Goal: Complete application form

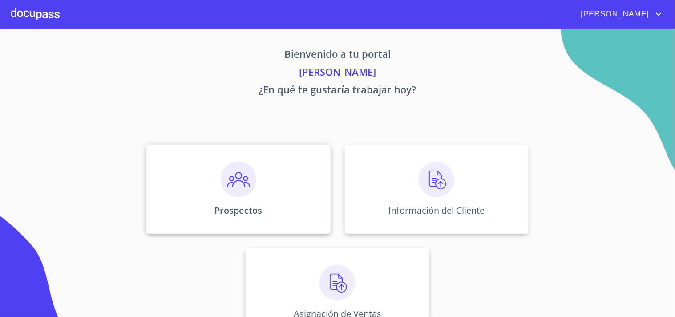
click at [245, 210] on p "Prospectos" at bounding box center [238, 210] width 48 height 12
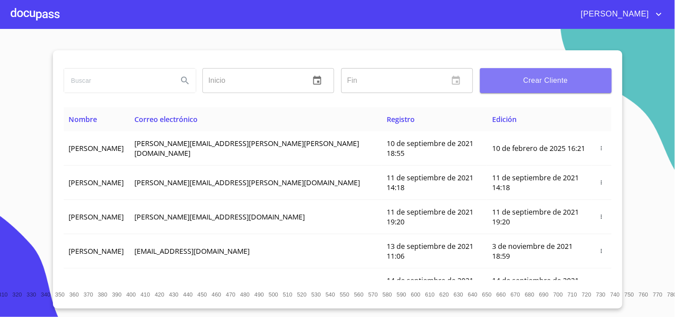
click at [526, 77] on span "Crear Cliente" at bounding box center [545, 80] width 117 height 12
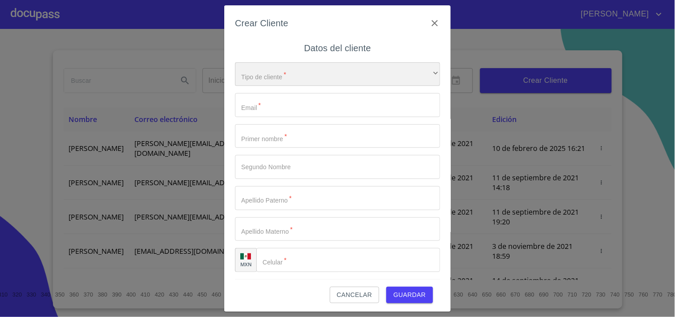
click at [355, 70] on div "​" at bounding box center [337, 74] width 205 height 24
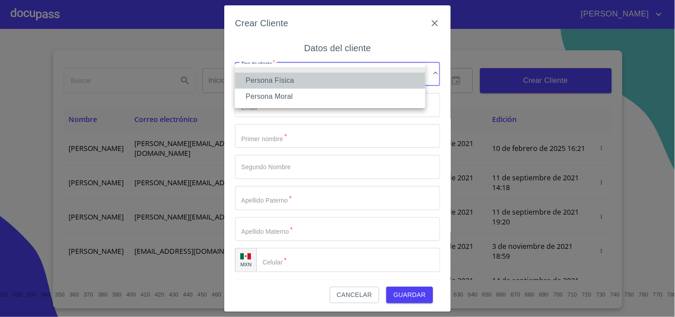
click at [299, 80] on li "Persona Física" at bounding box center [330, 81] width 190 height 16
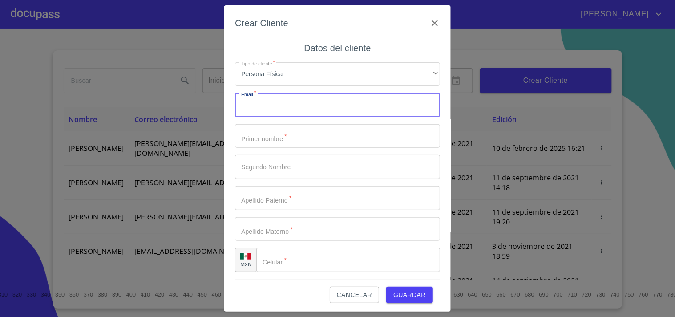
click at [286, 103] on input "Tipo de cliente   *" at bounding box center [337, 105] width 205 height 24
paste input "[PERSON_NAME][EMAIL_ADDRESS][DOMAIN_NAME]"
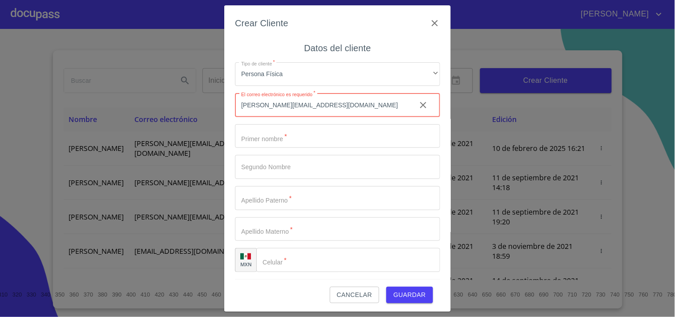
type input "[PERSON_NAME][EMAIL_ADDRESS][DOMAIN_NAME]"
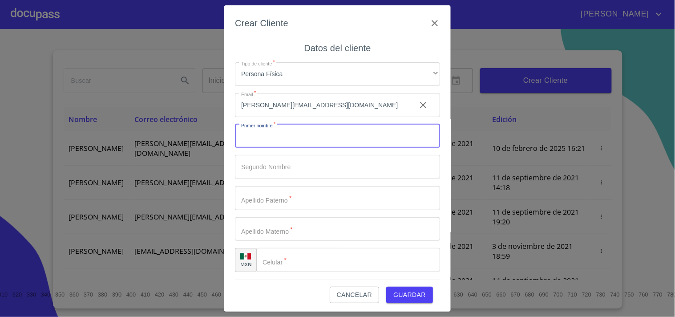
click at [287, 129] on input "Tipo de cliente   *" at bounding box center [337, 136] width 205 height 24
type input "a"
type input "[PERSON_NAME]"
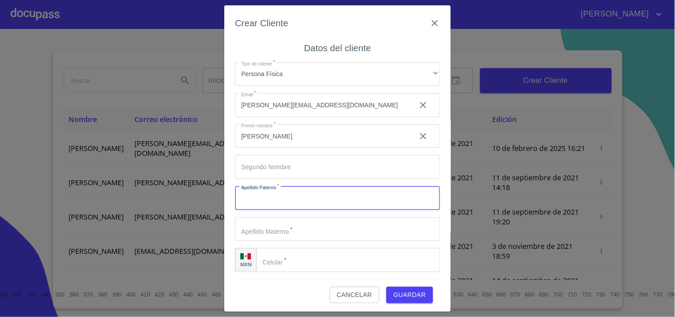
click at [298, 192] on input "Tipo de cliente   *" at bounding box center [337, 198] width 205 height 24
paste input "[PERSON_NAME]"
type input "[PERSON_NAME]"
click at [270, 148] on input "Tipo de cliente   *" at bounding box center [322, 136] width 174 height 24
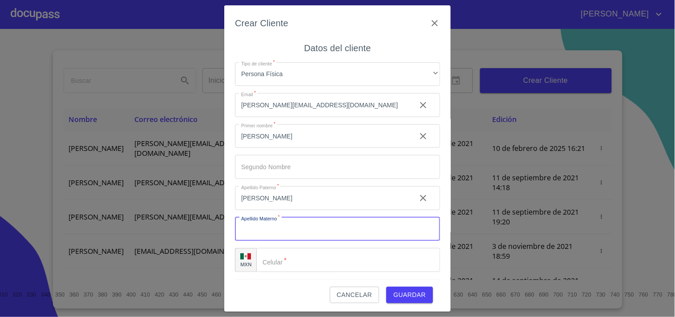
paste input "[PERSON_NAME]"
type input "[PERSON_NAME]"
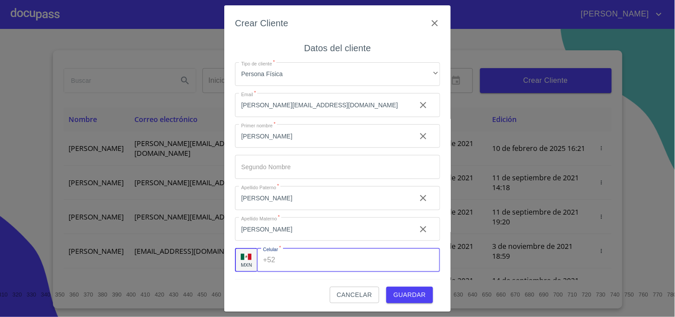
click at [268, 258] on div "+52 ​" at bounding box center [348, 260] width 183 height 24
paste input "[PHONE_NUMBER]"
type input "[PHONE_NUMBER]"
click at [398, 293] on span "Guardar" at bounding box center [409, 293] width 32 height 11
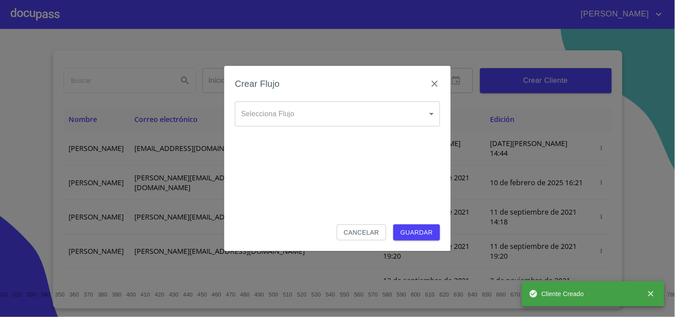
click at [347, 119] on body "[PERSON_NAME] ​ Fin ​ Crear Cliente Nombre Correo electrónico Registro Edición …" at bounding box center [337, 158] width 675 height 317
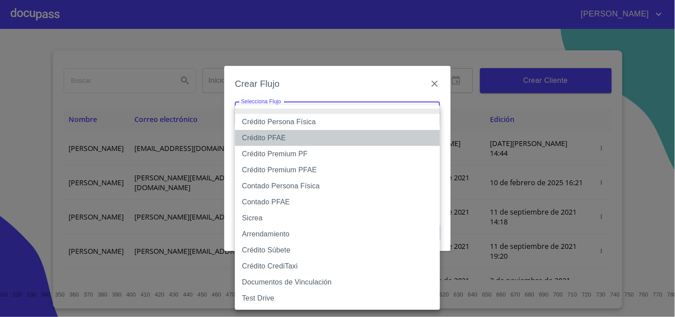
click at [293, 139] on li "Crédito PFAE" at bounding box center [337, 138] width 205 height 16
type input "60bfa0150d9865ccc24afd7c"
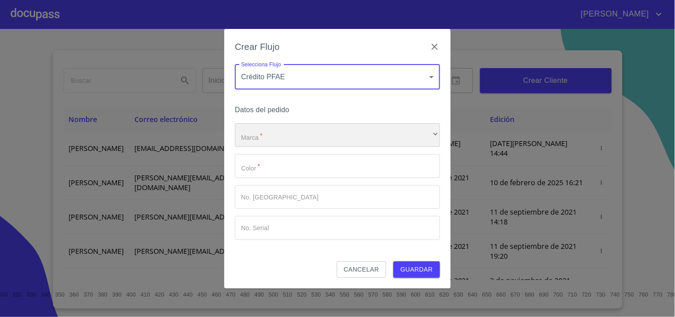
click at [303, 132] on div "​" at bounding box center [337, 135] width 205 height 24
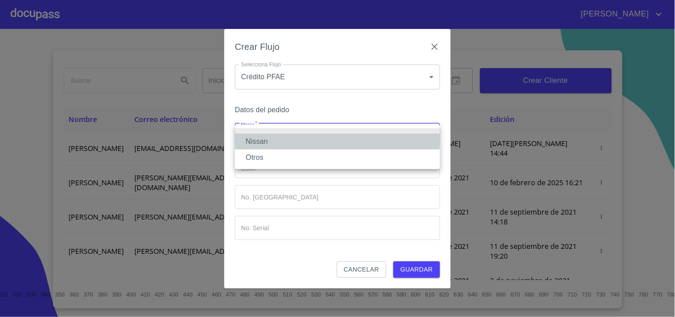
click at [290, 143] on li "Nissan" at bounding box center [337, 141] width 205 height 16
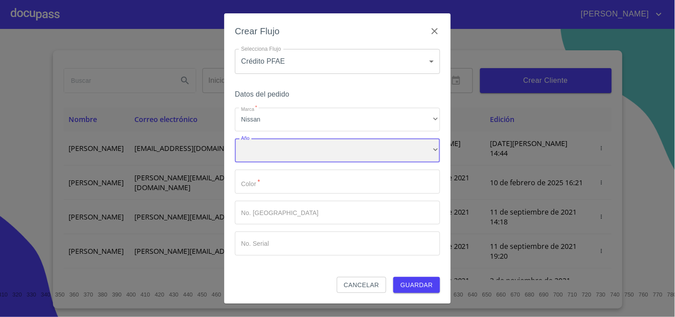
click at [287, 153] on div "​" at bounding box center [337, 150] width 205 height 24
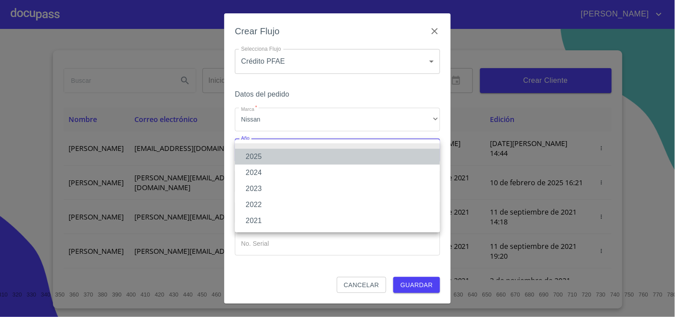
click at [263, 158] on li "2025" at bounding box center [337, 157] width 205 height 16
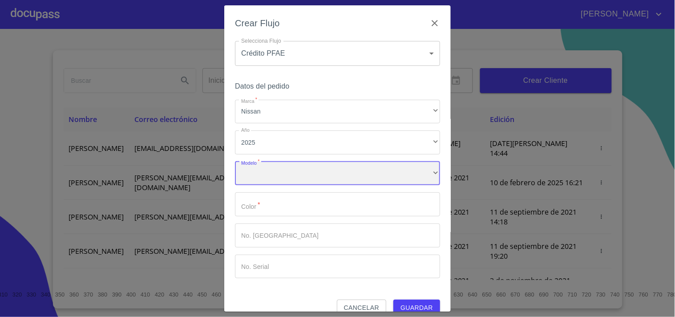
click at [277, 175] on div "​" at bounding box center [337, 173] width 205 height 24
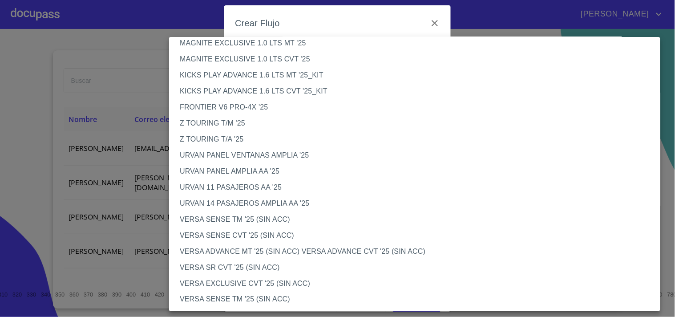
scroll to position [132, 0]
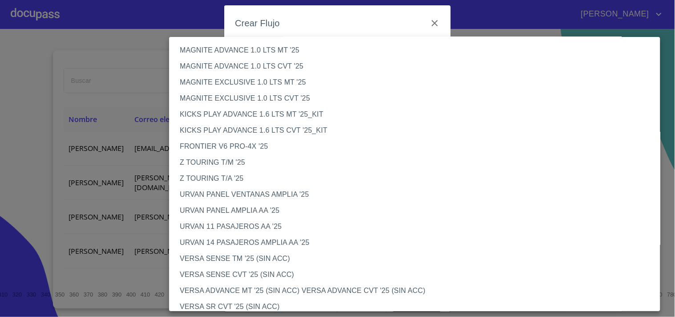
click at [262, 148] on li "FRONTIER V6 PRO-4X '25" at bounding box center [418, 146] width 499 height 16
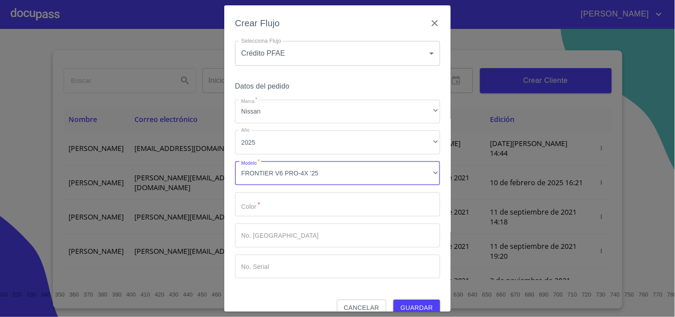
click at [318, 211] on input "Marca   *" at bounding box center [337, 204] width 205 height 24
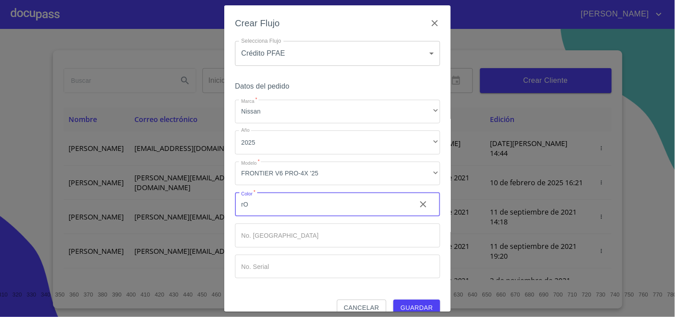
type input "r"
type input "ROJA"
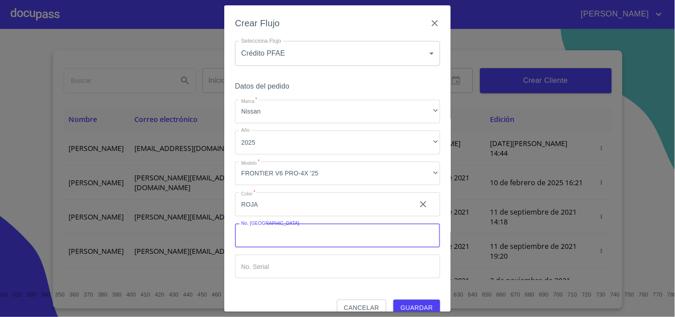
click at [270, 245] on input "Marca   *" at bounding box center [337, 235] width 205 height 24
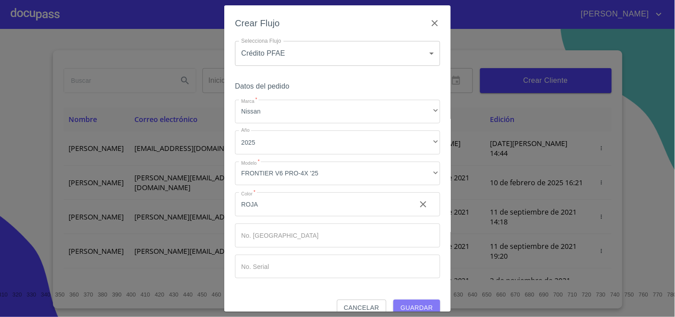
click at [403, 301] on button "Guardar" at bounding box center [416, 307] width 47 height 16
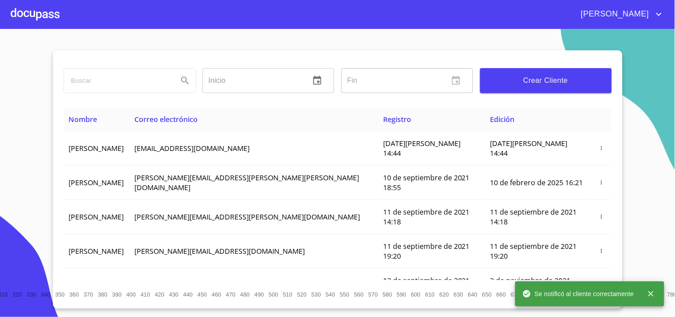
click at [24, 7] on div at bounding box center [35, 14] width 49 height 28
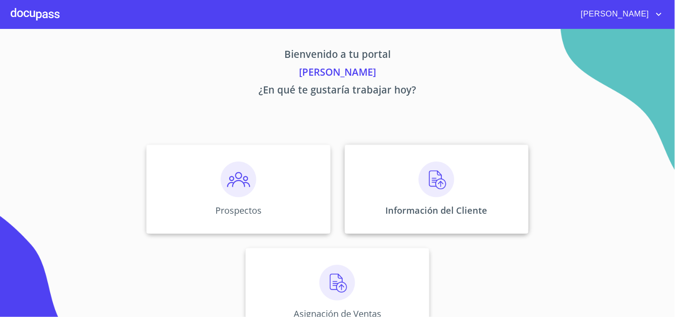
click at [433, 197] on img at bounding box center [437, 179] width 36 height 36
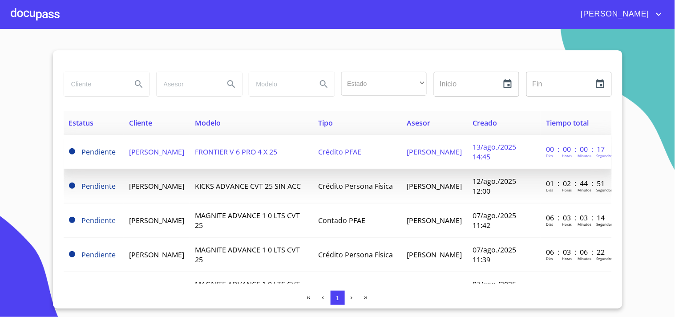
click at [161, 148] on span "[PERSON_NAME]" at bounding box center [156, 152] width 55 height 10
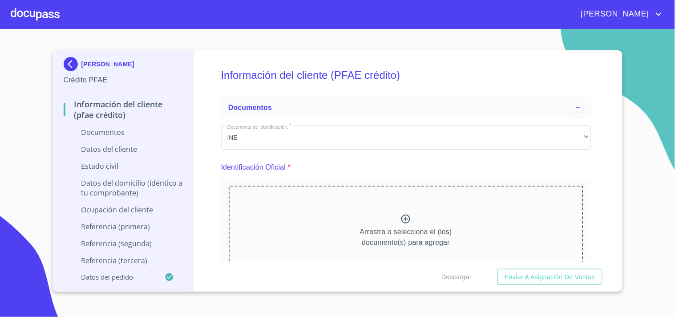
click at [276, 185] on div "Arrastra o selecciona el (los) documento(s) para agregar" at bounding box center [406, 230] width 355 height 91
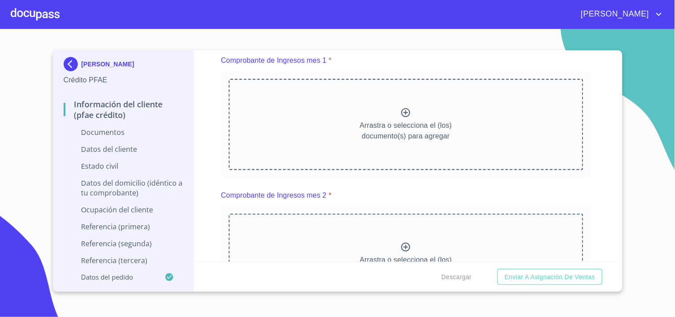
scroll to position [419, 0]
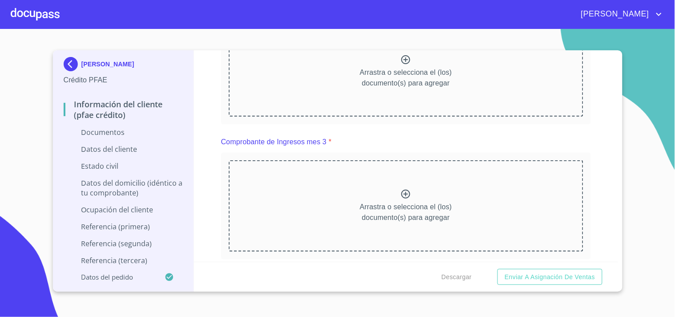
scroll to position [848, 0]
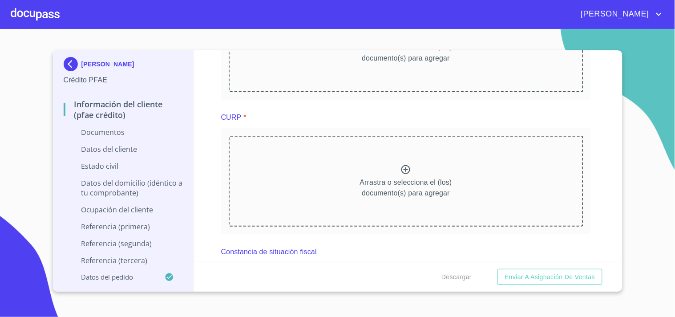
scroll to position [1291, 0]
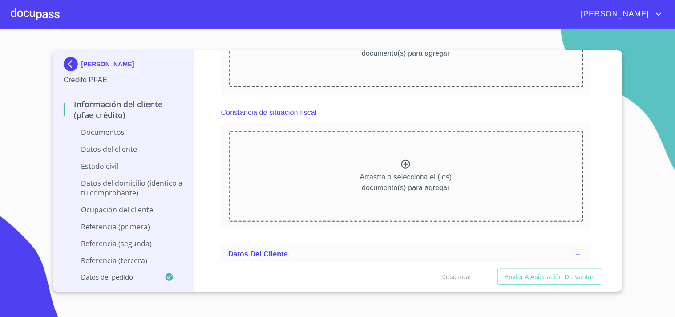
scroll to position [1668, 0]
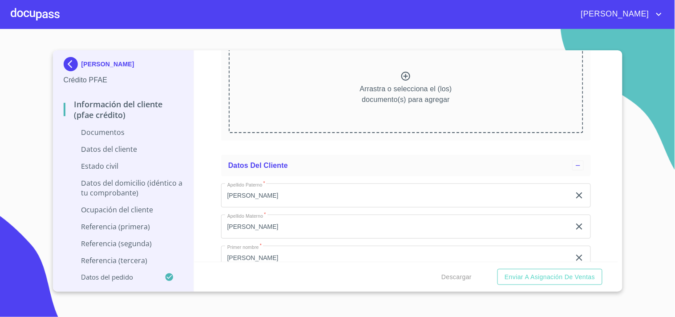
scroll to position [2057, 0]
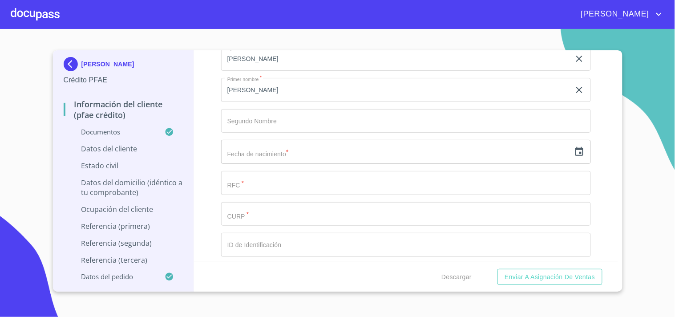
scroll to position [2423, 0]
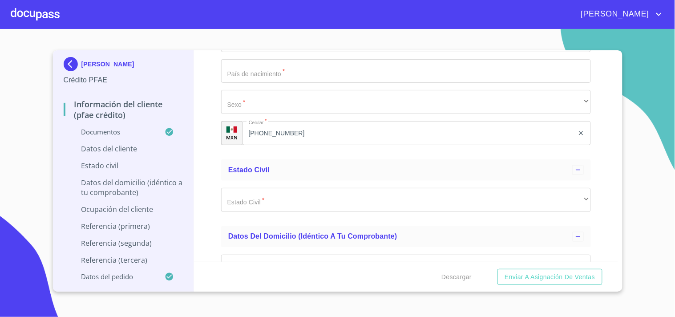
scroll to position [2911, 0]
paste input "02"
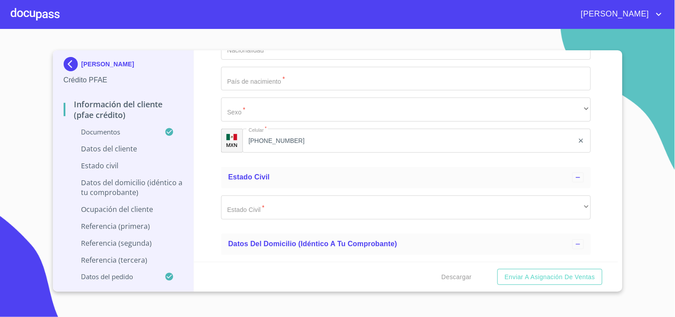
type input "02"
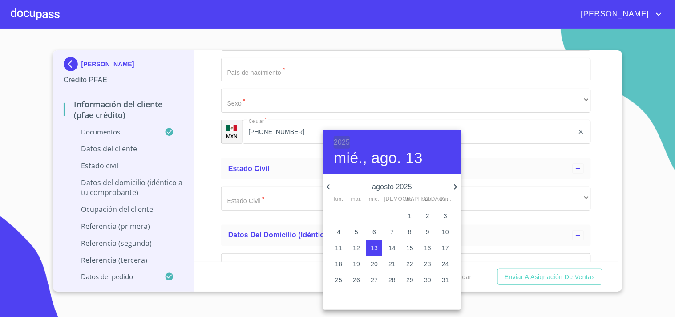
click at [335, 142] on h6 "2025" at bounding box center [342, 142] width 16 height 12
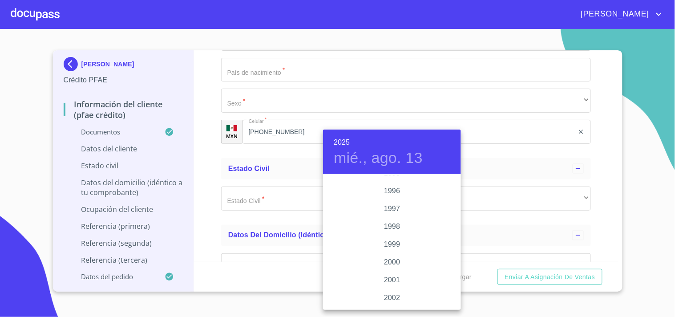
scroll to position [1255, 0]
click at [391, 193] on div "1996" at bounding box center [392, 192] width 138 height 18
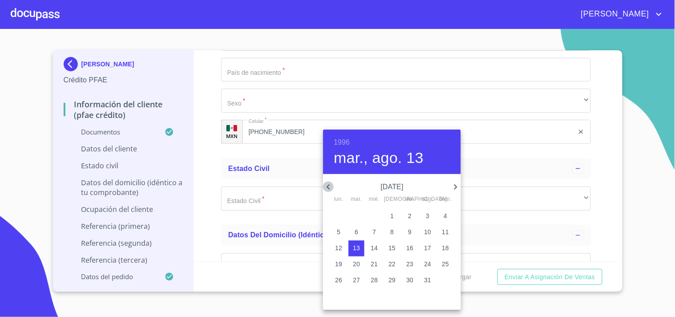
click at [328, 181] on icon "button" at bounding box center [328, 186] width 11 height 11
click at [355, 213] on p "2" at bounding box center [357, 215] width 4 height 9
type input "[DATE]"
click at [277, 195] on div at bounding box center [337, 158] width 675 height 317
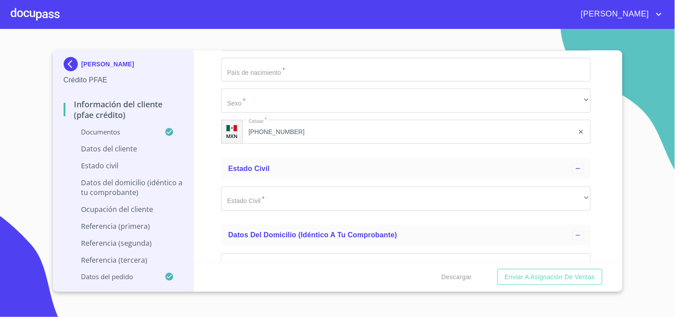
drag, startPoint x: 244, startPoint y: 209, endPoint x: 257, endPoint y: 199, distance: 16.5
paste input "GUMA960702"
type input "GUMA960702F17"
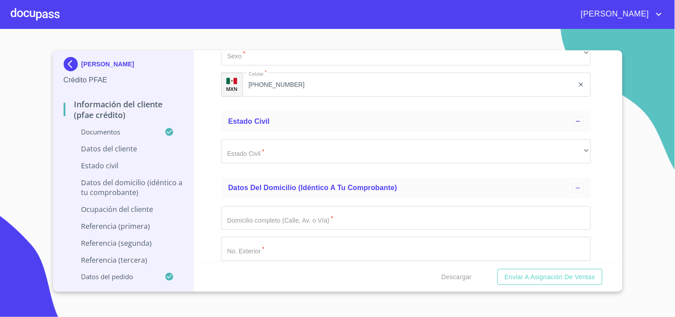
scroll to position [2973, 0]
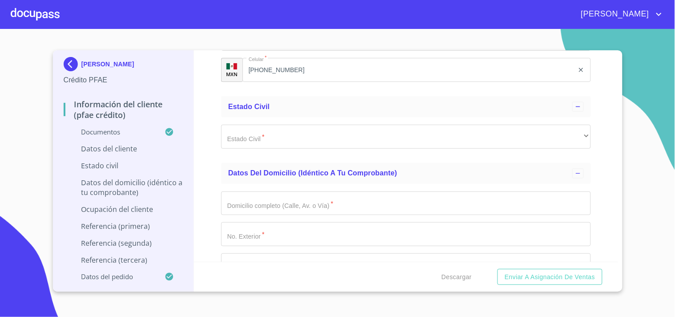
paste input "GUMA960702HJCTNR07"
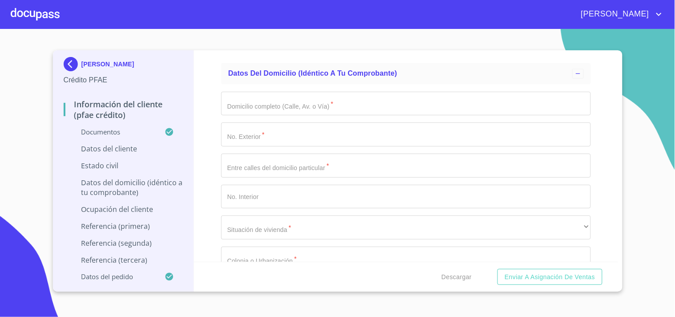
scroll to position [3074, 0]
type input "GUMA960702HJCTNR07"
type input "3114098319552"
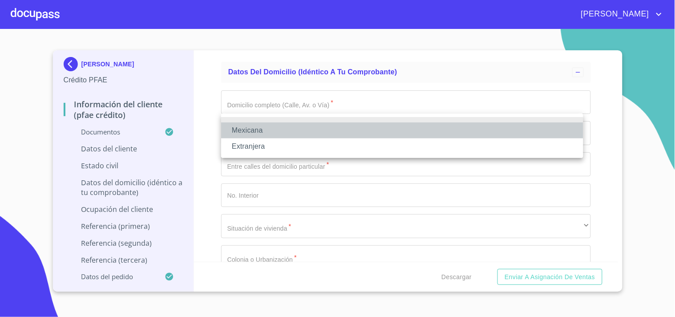
click at [274, 127] on li "Mexicana" at bounding box center [402, 130] width 362 height 16
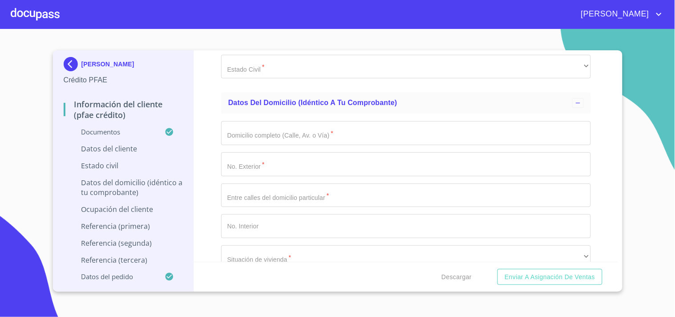
type input "[GEOGRAPHIC_DATA]"
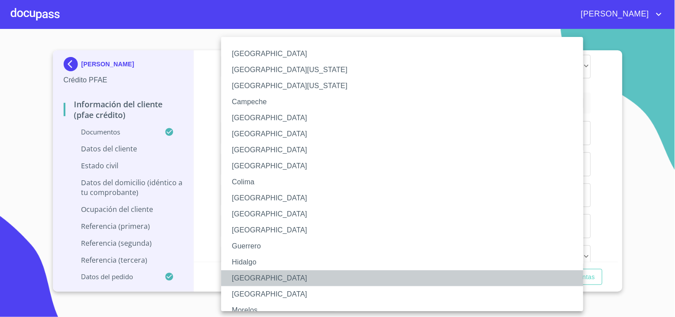
click at [254, 278] on li "[GEOGRAPHIC_DATA]" at bounding box center [406, 278] width 370 height 16
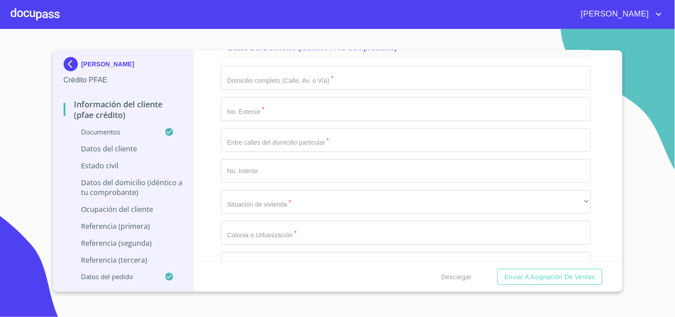
scroll to position [3166, 0]
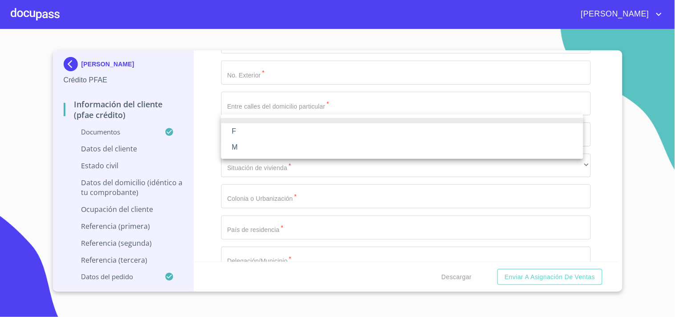
click at [247, 131] on li "F" at bounding box center [402, 131] width 362 height 16
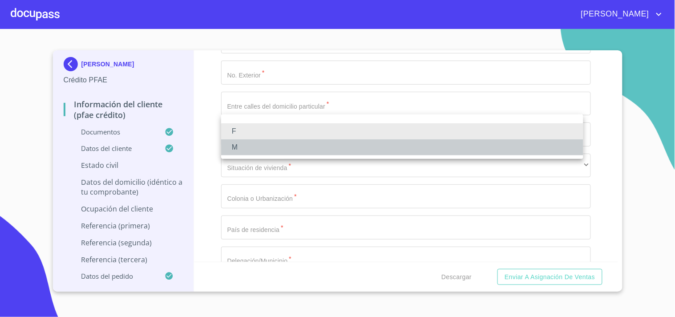
click at [243, 147] on li "M" at bounding box center [402, 147] width 362 height 16
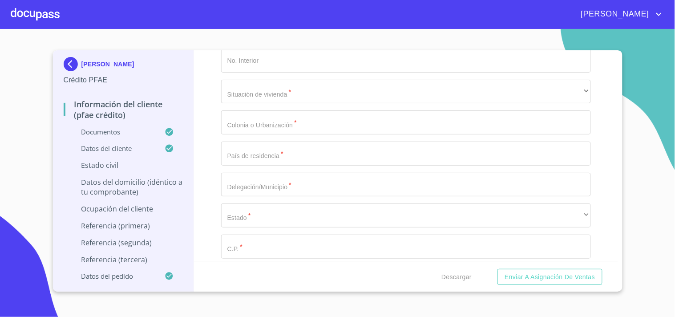
scroll to position [3244, 0]
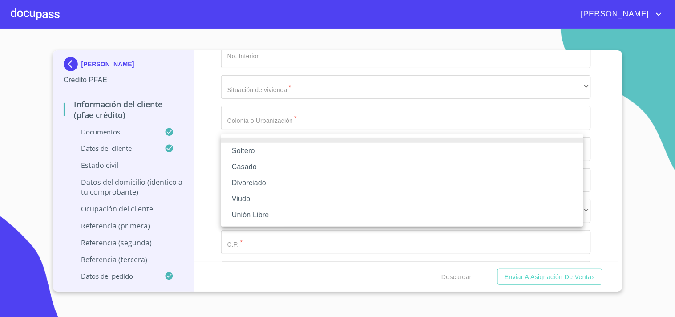
click at [270, 148] on li "Soltero" at bounding box center [402, 151] width 362 height 16
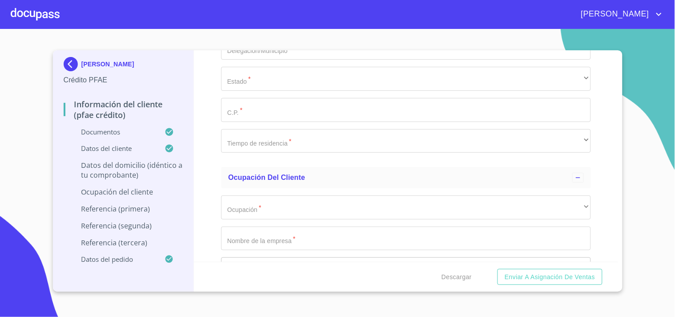
scroll to position [3377, 0]
paste input "C VISTA [PERSON_NAME]"
type input "C VISTA [PERSON_NAME]"
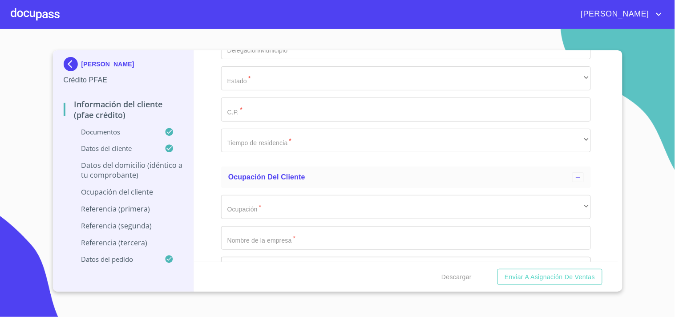
paste input "68"
type input "68"
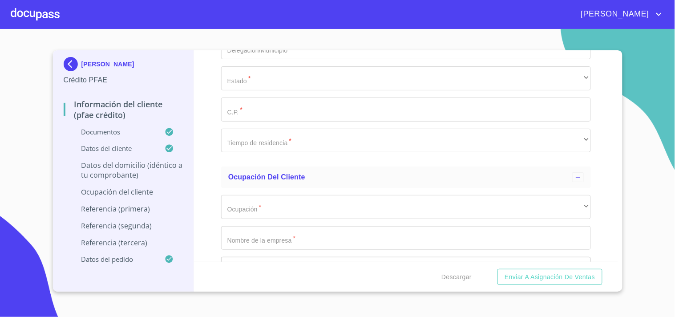
type input "VISTA DE LA CASCADA Y VISTA DEL MAR"
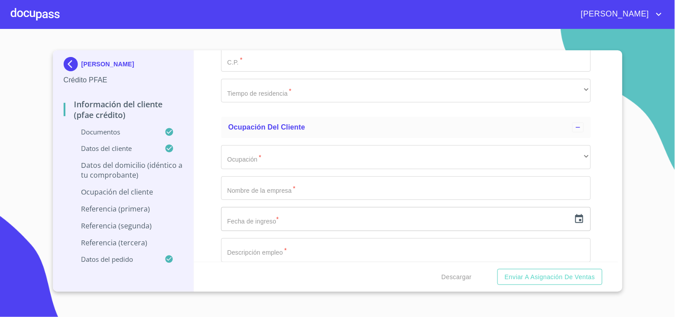
scroll to position [3441, 0]
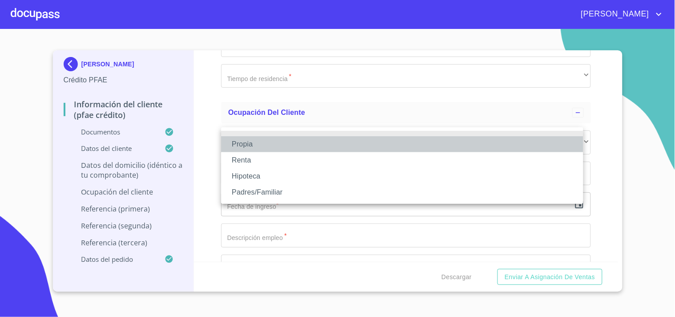
click at [347, 145] on li "Propia" at bounding box center [402, 144] width 362 height 16
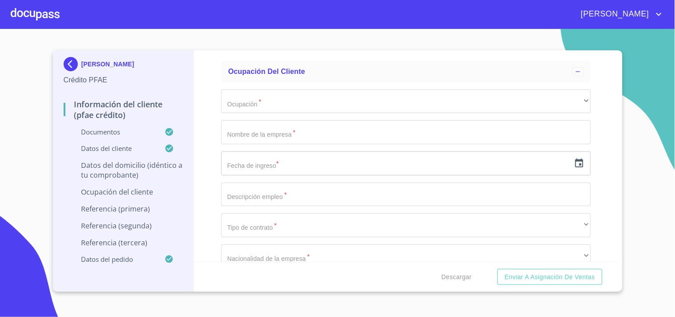
scroll to position [3507, 0]
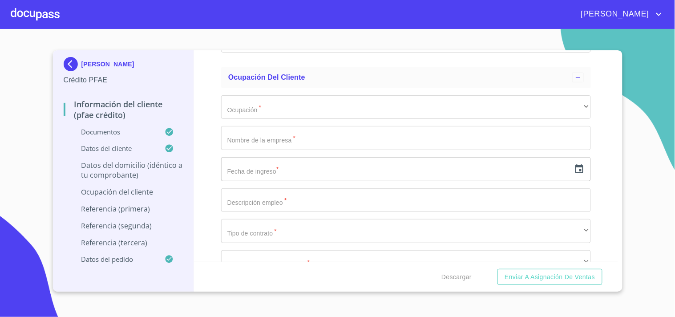
type input "$3,500,000"
type input "VOLCAN [PERSON_NAME]"
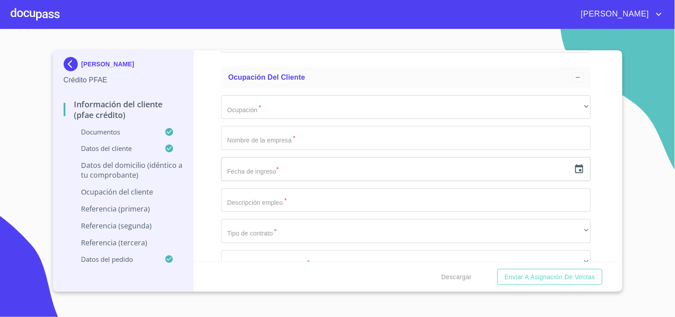
type input "[GEOGRAPHIC_DATA]"
paste input "ZAPOPAN"
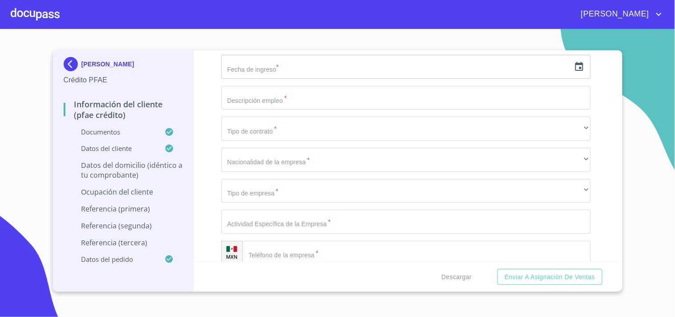
scroll to position [3614, 0]
type input "ZAPOPAN"
paste input "45010"
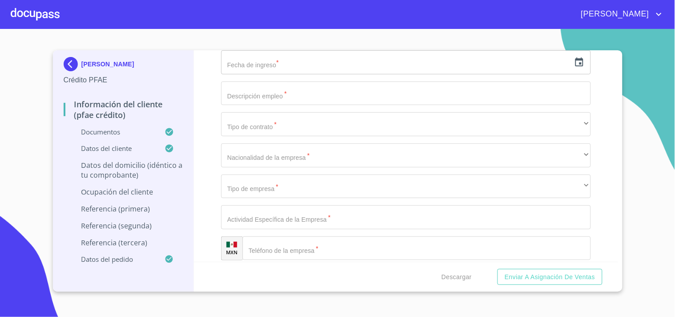
type input "45010"
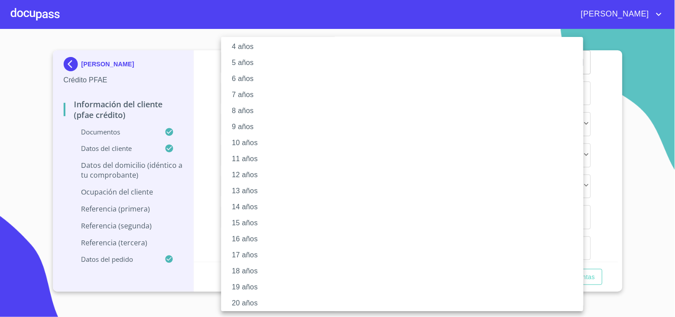
scroll to position [74, 0]
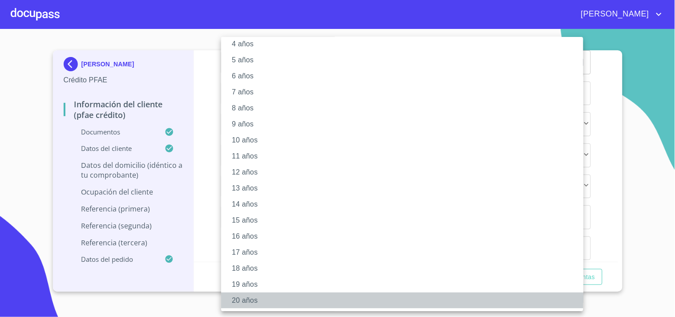
click at [248, 296] on li "20 años" at bounding box center [406, 300] width 370 height 16
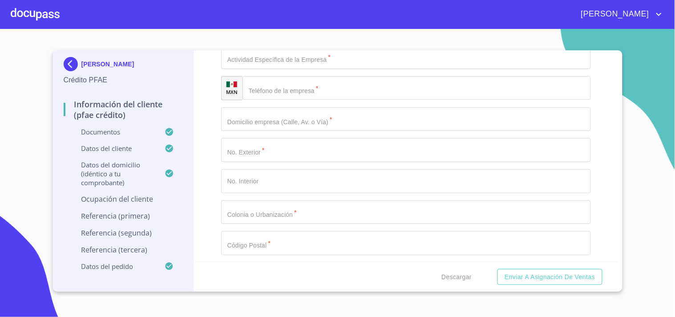
scroll to position [3779, 0]
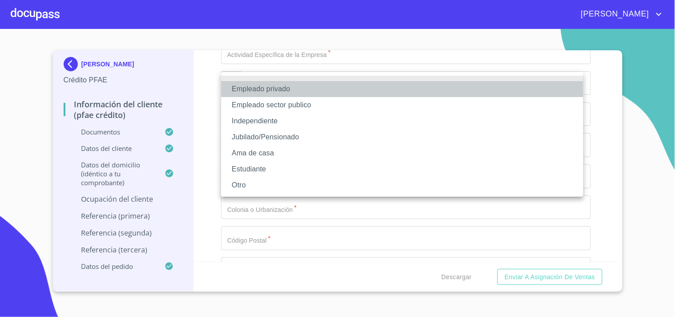
click at [310, 89] on li "Empleado privado" at bounding box center [402, 89] width 362 height 16
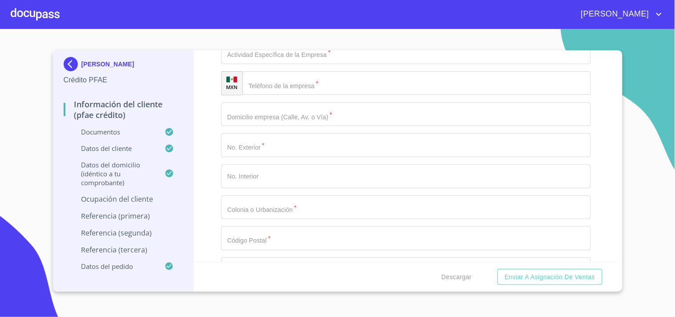
paste input "MANTENIMIENTO NACIONAL"
type input "MANTENIMIENTO NACIONAL"
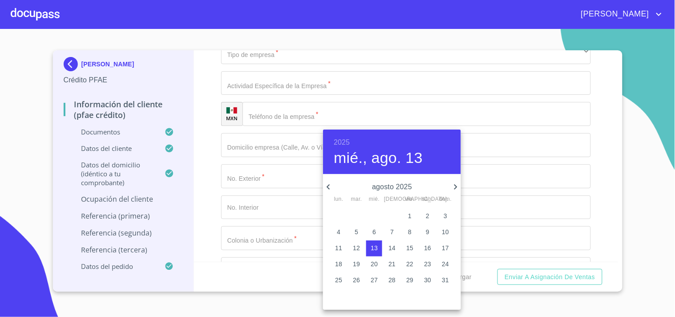
click at [402, 190] on p "agosto 2025" at bounding box center [392, 186] width 117 height 11
click at [402, 186] on p "agosto 2025" at bounding box center [392, 186] width 117 height 11
click at [380, 187] on p "agosto 2025" at bounding box center [392, 186] width 117 height 11
click at [380, 171] on div "2025 [DATE]" at bounding box center [392, 151] width 138 height 44
click at [415, 163] on h4 "mié., ago. 13" at bounding box center [378, 158] width 89 height 19
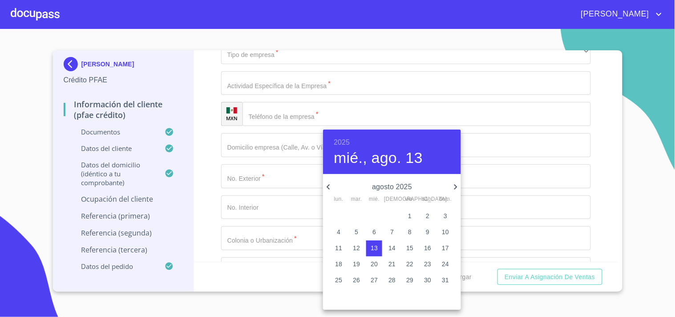
click at [406, 187] on p "agosto 2025" at bounding box center [392, 186] width 117 height 11
click at [335, 139] on h6 "2025" at bounding box center [342, 142] width 16 height 12
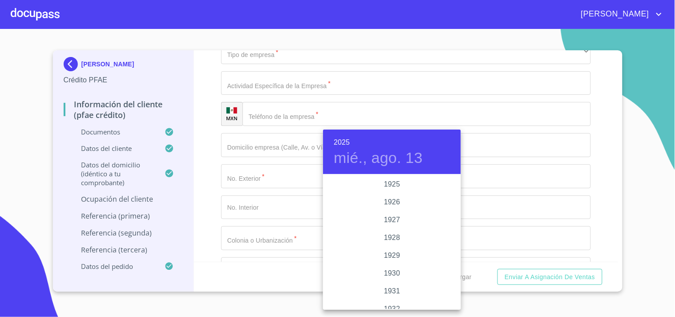
scroll to position [1726, 0]
click at [335, 139] on h6 "2025" at bounding box center [342, 142] width 16 height 12
click at [389, 212] on div "2023" at bounding box center [392, 211] width 138 height 18
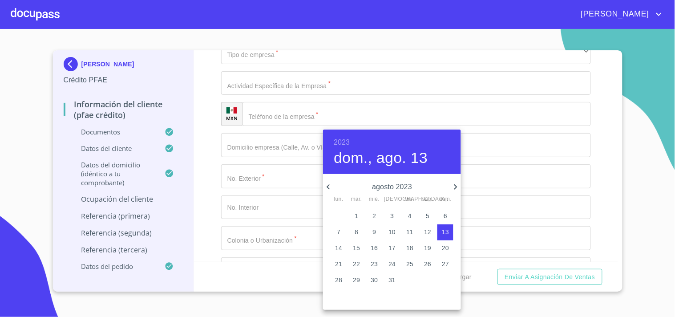
click at [325, 185] on icon "button" at bounding box center [328, 186] width 11 height 11
click at [392, 217] on p "1" at bounding box center [392, 215] width 4 height 9
type input "1 de jun. de 2023"
click at [205, 152] on div at bounding box center [337, 158] width 675 height 317
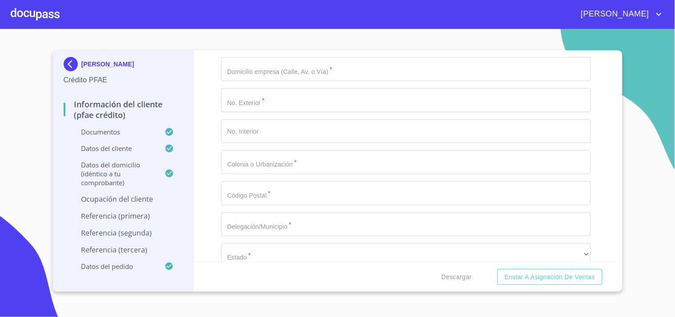
scroll to position [3871, 0]
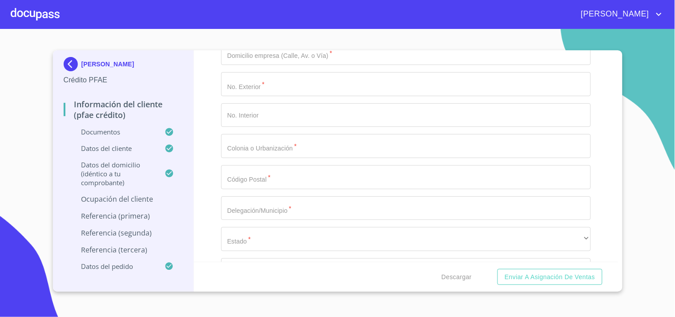
type input "MANTENIMIENTO INDUSTRIAL"
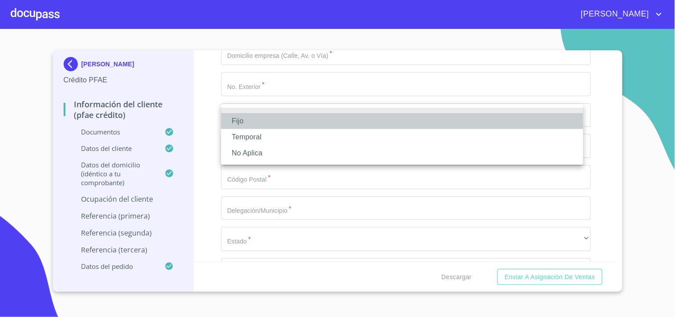
click at [248, 122] on li "Fijo" at bounding box center [402, 121] width 362 height 16
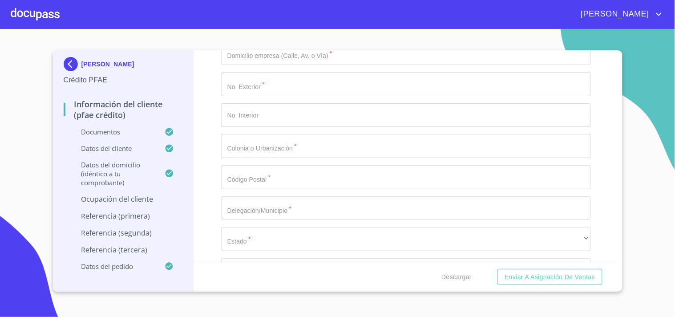
type input "80000"
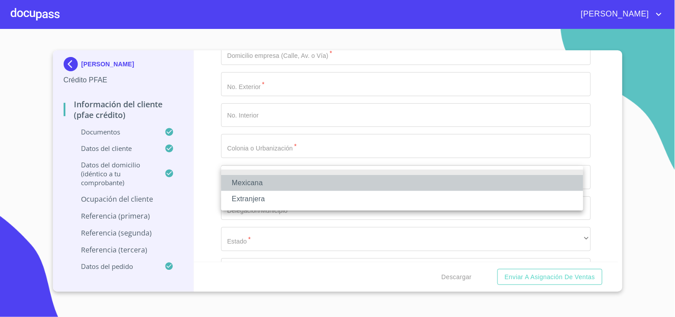
click at [243, 185] on li "Mexicana" at bounding box center [402, 183] width 362 height 16
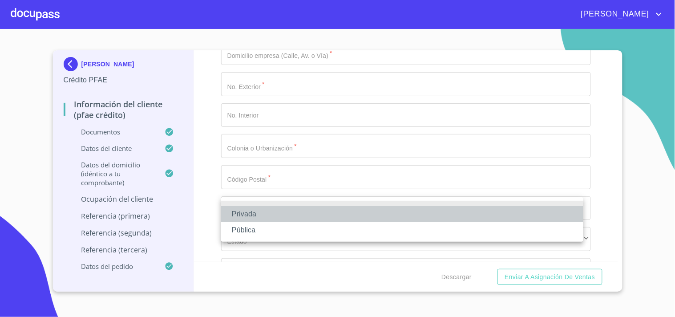
click at [254, 214] on li "Privada" at bounding box center [402, 214] width 362 height 16
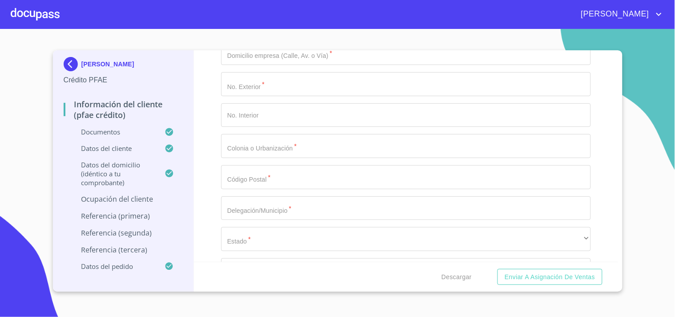
type input "MANTENIMIENTO INDUSTRIAL E INSTALACIONES ELECTRICAS"
paste input "[PHONE_NUMBER]"
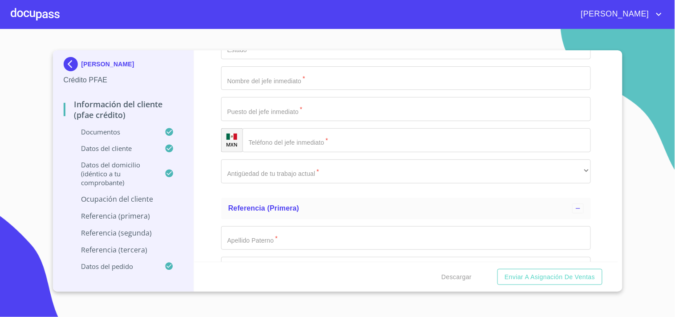
scroll to position [4100, 0]
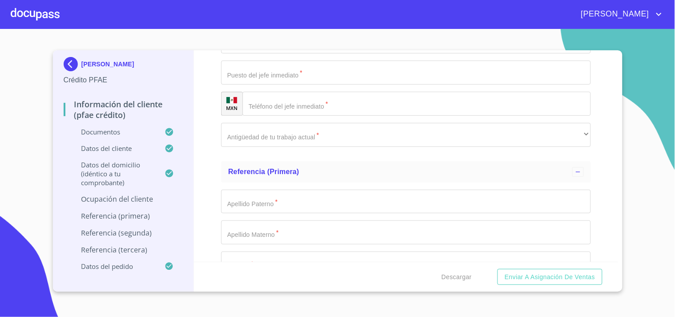
type input "[PHONE_NUMBER]"
paste input "[GEOGRAPHIC_DATA][PERSON_NAME]"
paste input "2629"
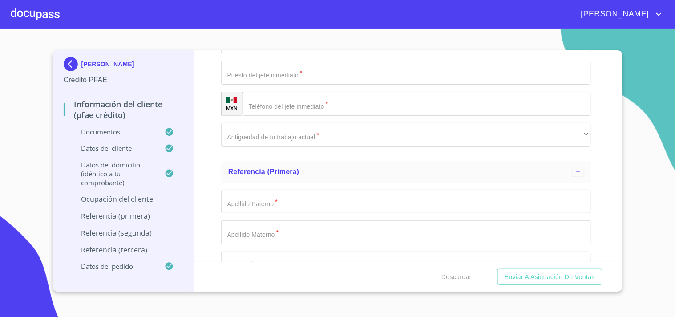
paste input "2629"
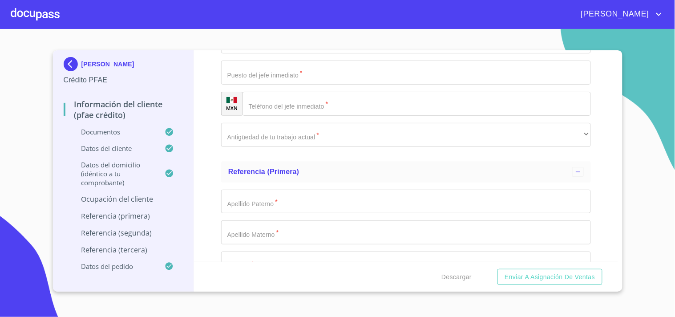
type input "[GEOGRAPHIC_DATA][PERSON_NAME]"
paste input "2629"
type input "2629"
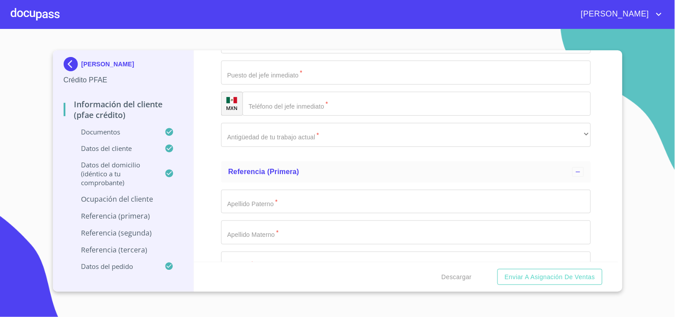
paste input "MIRAMAR"
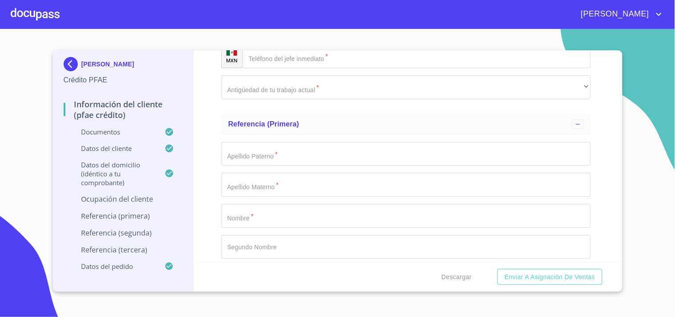
scroll to position [4165, 0]
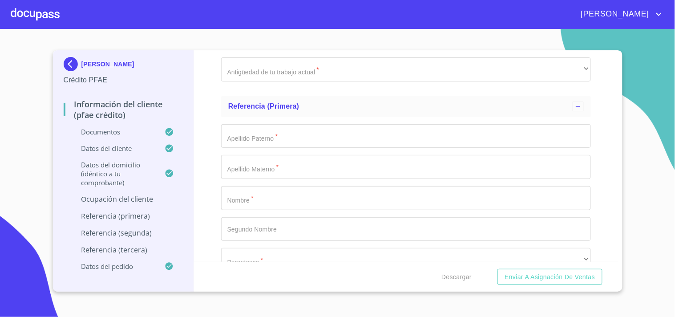
type input "MIRAMAR"
paste input "45060"
type input "45060"
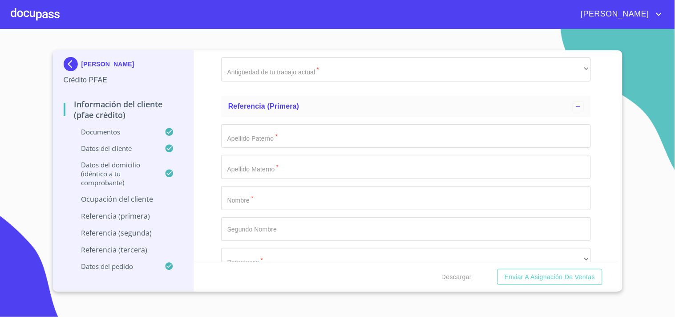
paste input "ZAPOPAN"
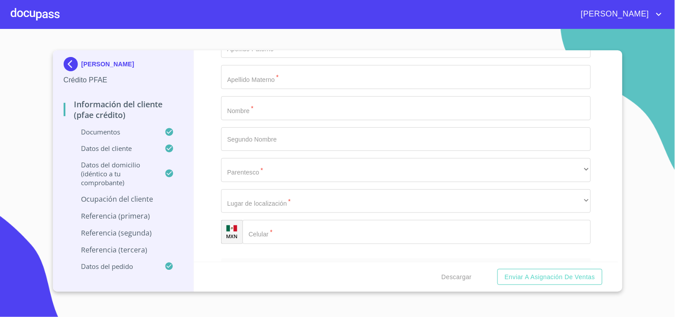
scroll to position [4255, 0]
type input "ZAPOPAN"
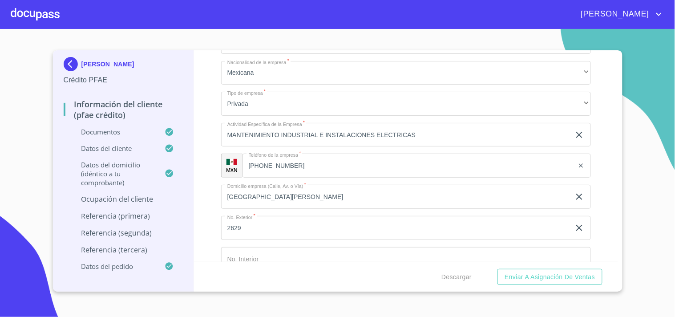
scroll to position [3749, 0]
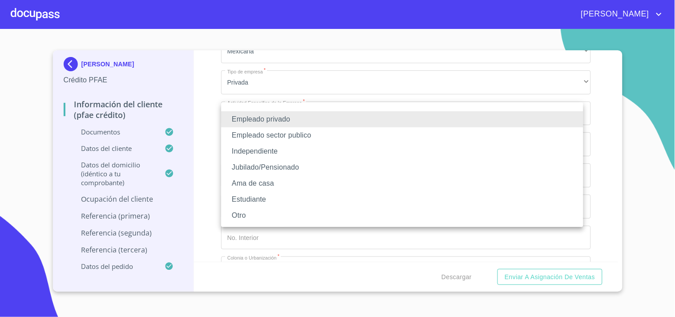
click at [310, 150] on li "Independiente" at bounding box center [402, 151] width 362 height 16
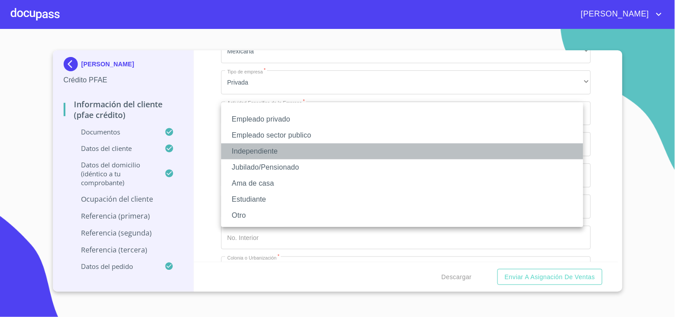
click at [258, 150] on li "Independiente" at bounding box center [402, 151] width 362 height 16
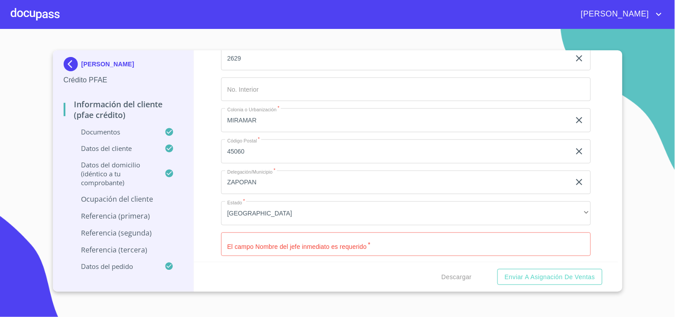
scroll to position [3876, 0]
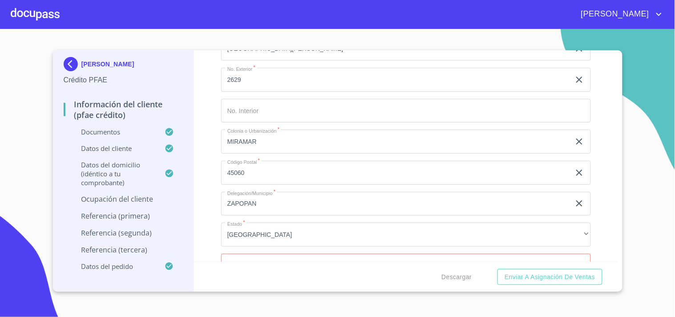
type input "80000"
click at [205, 127] on div "Información del cliente (PFAE crédito) Documentos Documento de identificación. …" at bounding box center [406, 155] width 424 height 211
click at [214, 168] on div "Información del cliente (PFAE crédito) Documentos Documento de identificación. …" at bounding box center [406, 155] width 424 height 211
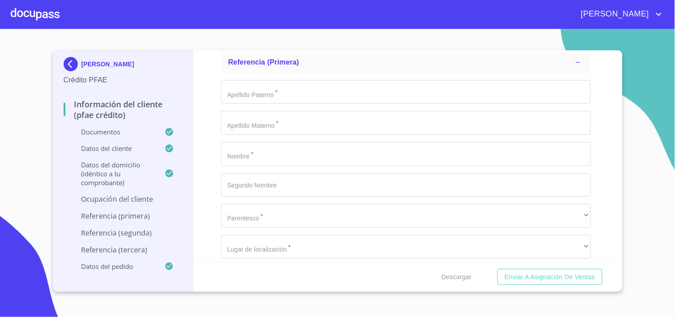
scroll to position [4232, 0]
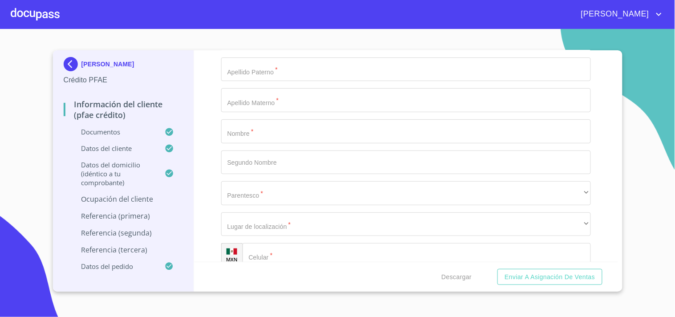
click at [203, 161] on div "Información del cliente (PFAE crédito) Documentos Documento de identificación. …" at bounding box center [406, 155] width 424 height 211
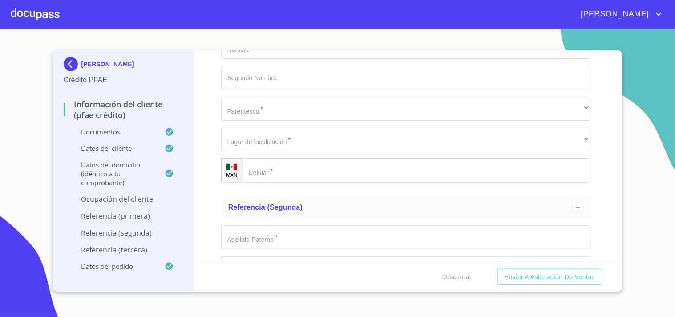
scroll to position [4342, 0]
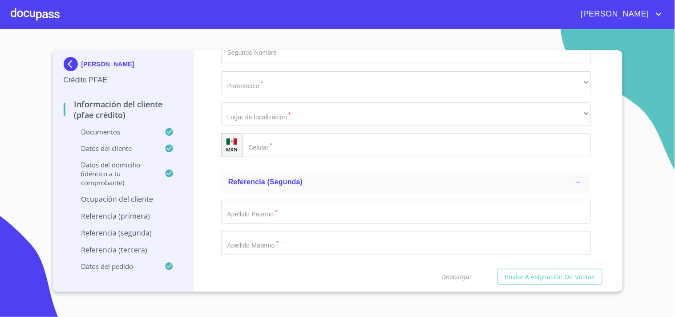
click at [203, 161] on div "Información del cliente (PFAE crédito) Documentos Documento de identificación. …" at bounding box center [406, 155] width 424 height 211
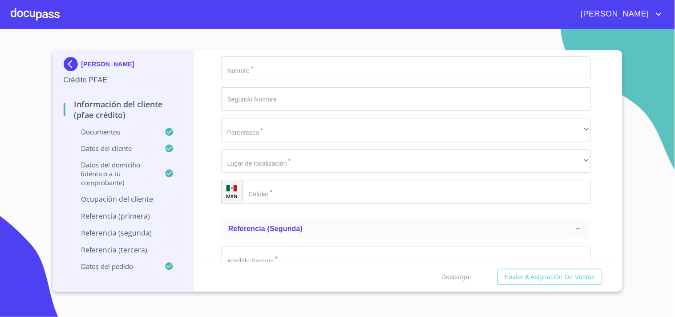
scroll to position [4278, 0]
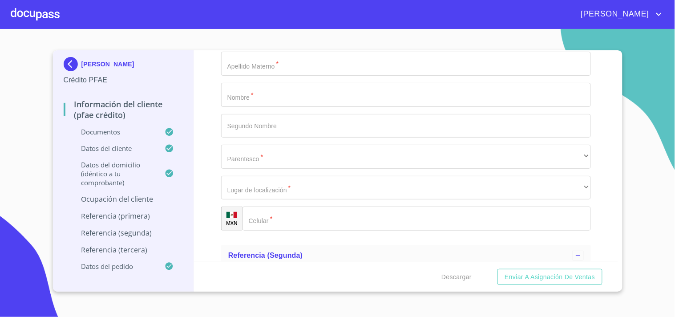
scroll to position [4251, 0]
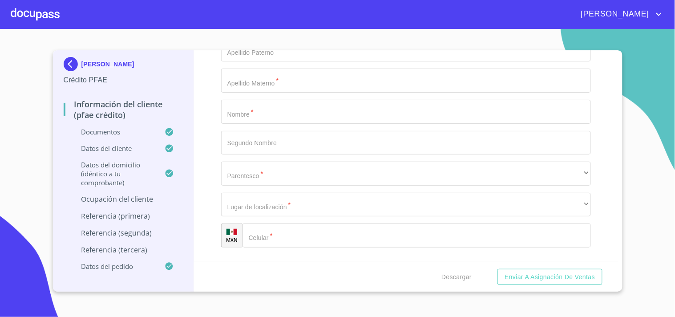
paste input "[PERSON_NAME]"
type input "[PERSON_NAME]"
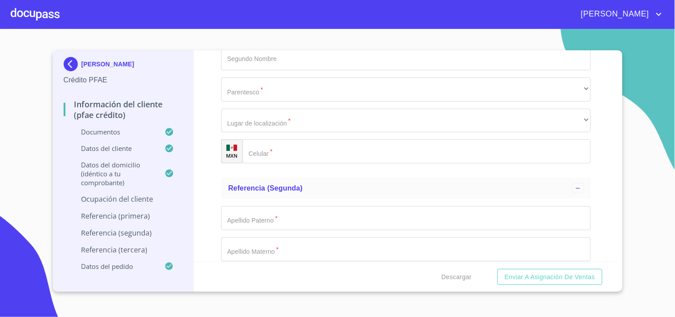
scroll to position [4336, 0]
type input "DUEÑO"
paste input "(AR)IE"
type input "AR"
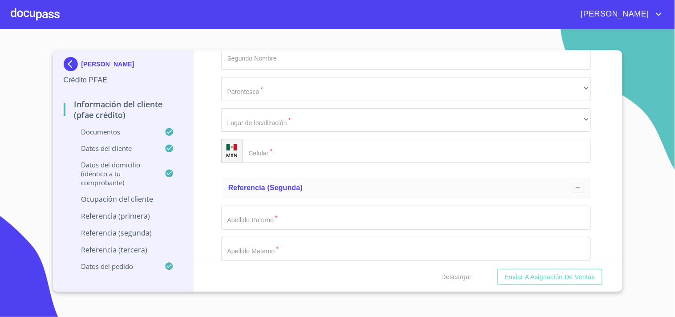
paste input "[PHONE_NUMBER]"
type input "[PHONE_NUMBER]"
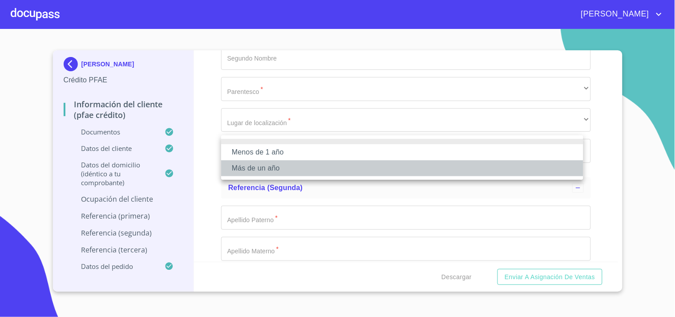
click at [279, 165] on li "Más de un año" at bounding box center [402, 168] width 362 height 16
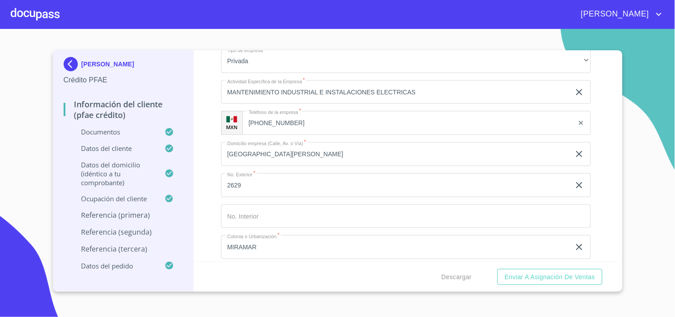
scroll to position [3759, 0]
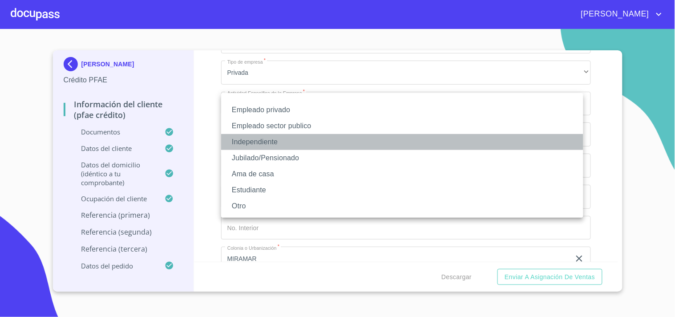
click at [269, 143] on li "Independiente" at bounding box center [402, 142] width 362 height 16
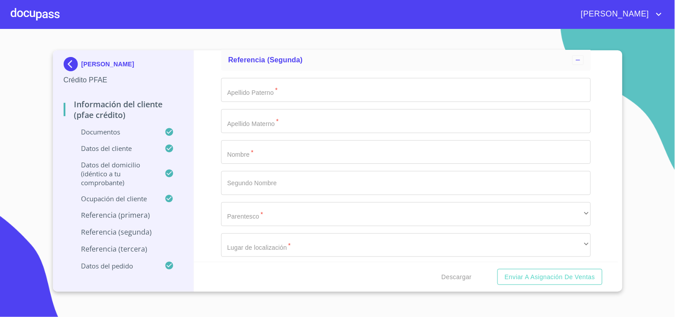
scroll to position [4464, 0]
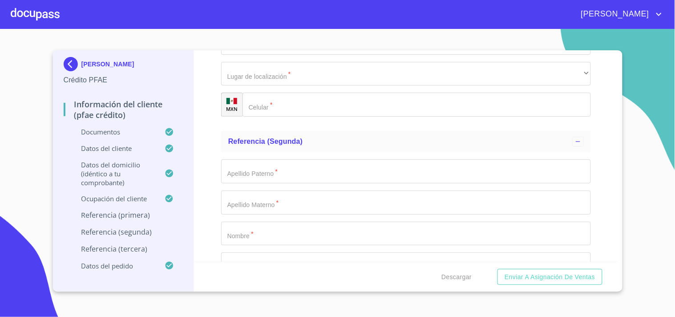
scroll to position [4382, 0]
paste input "[PERSON_NAME]"
type input "[PERSON_NAME]"
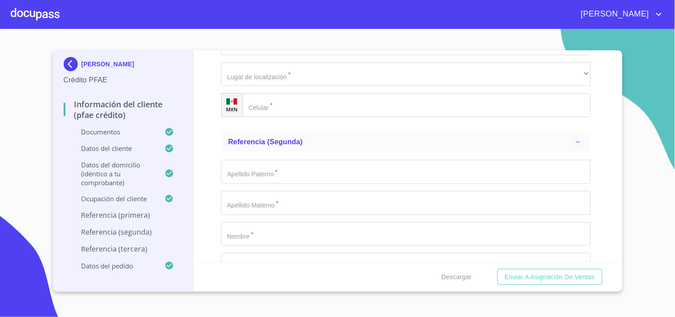
type input "L"
type input "[PERSON_NAME]"
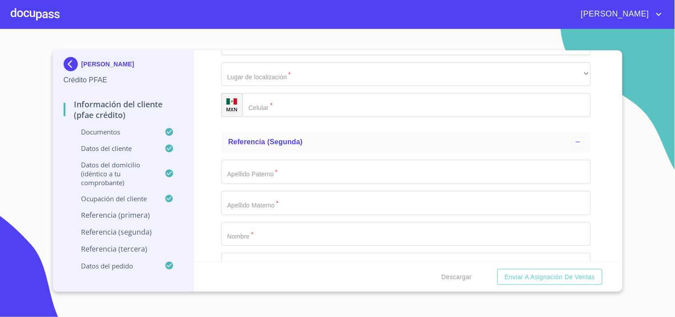
type input "[PERSON_NAME]"
drag, startPoint x: 250, startPoint y: 247, endPoint x: 269, endPoint y: 223, distance: 30.1
click at [269, 125] on div "Apellido Paterno   * [PERSON_NAME] Materno   * [PERSON_NAME] ​ Nombre   * ​ Seg…" at bounding box center [406, 12] width 370 height 224
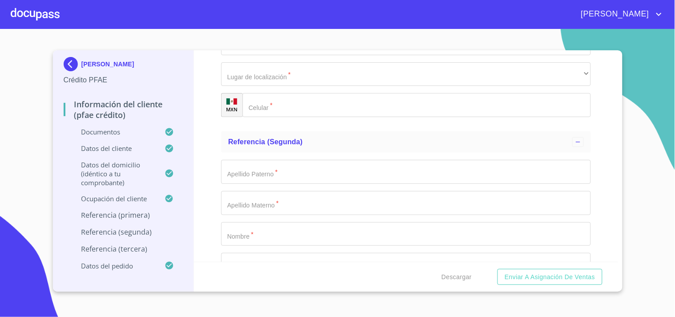
type input "[PERSON_NAME]"
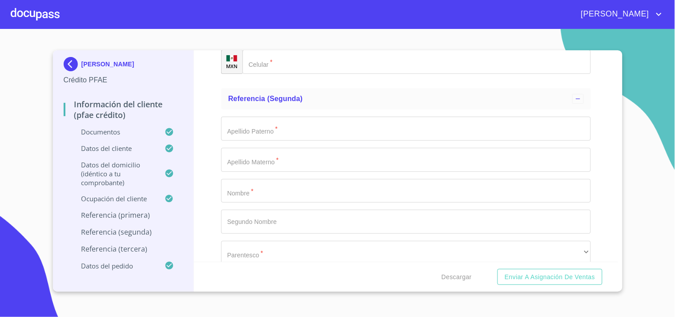
scroll to position [4456, 0]
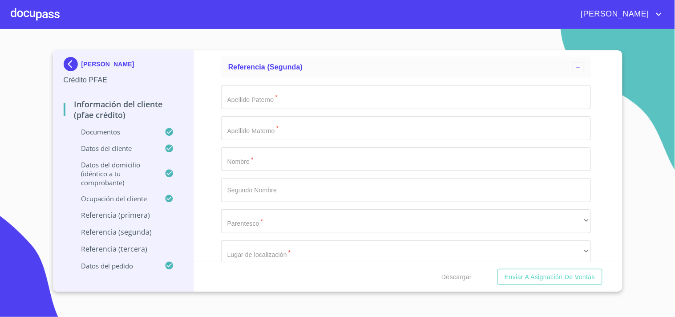
type input "[PERSON_NAME]"
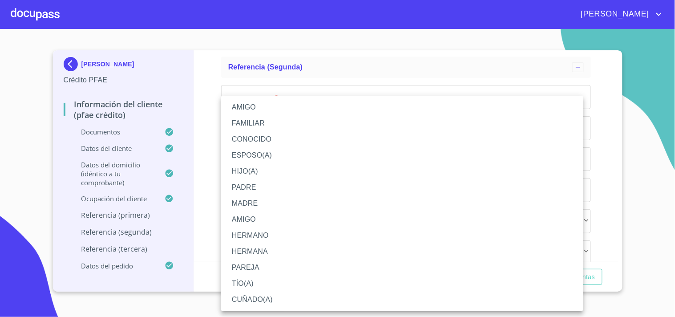
click at [252, 109] on li "AMIGO" at bounding box center [402, 107] width 362 height 16
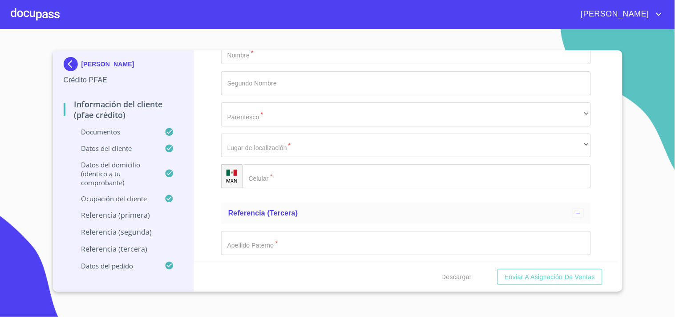
scroll to position [4565, 0]
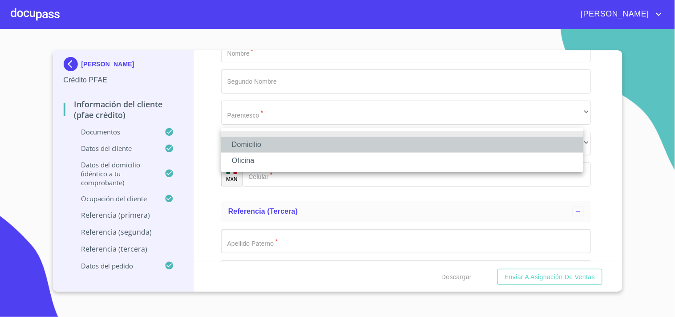
click at [268, 145] on li "Domicilio" at bounding box center [402, 145] width 362 height 16
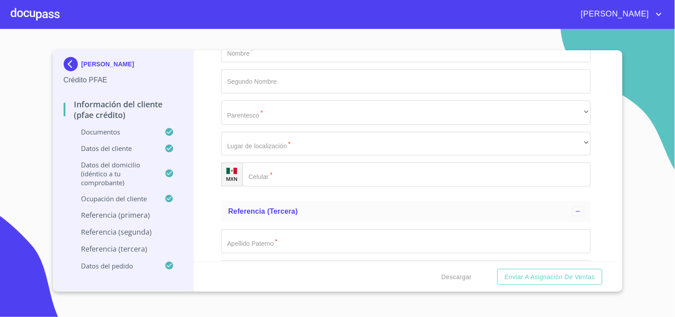
paste input "[PHONE_NUMBER]‬"
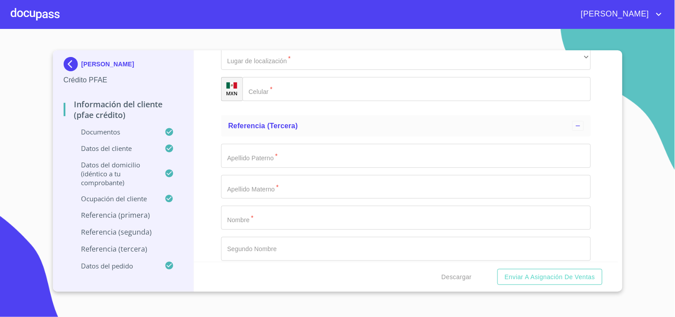
scroll to position [4691, 0]
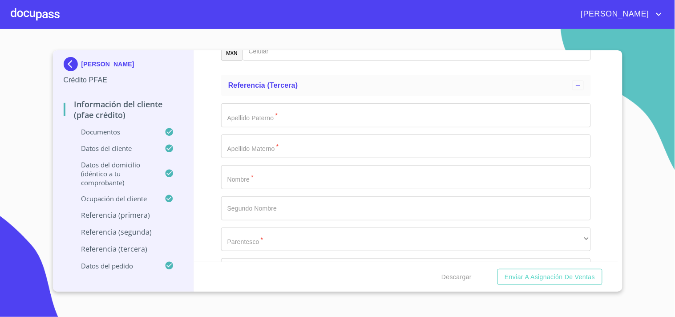
type input "[PHONE_NUMBER]‬"
type input "[PERSON_NAME]"
type input "GUADALUPE"
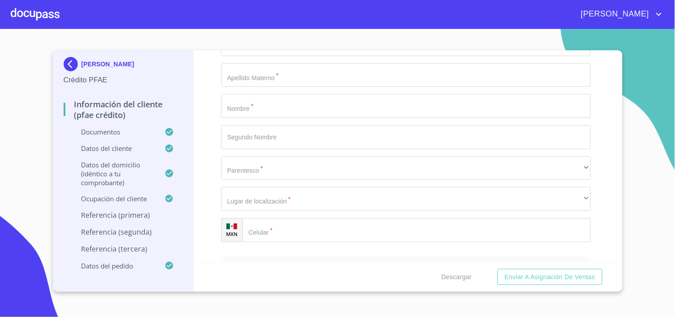
scroll to position [4786, 0]
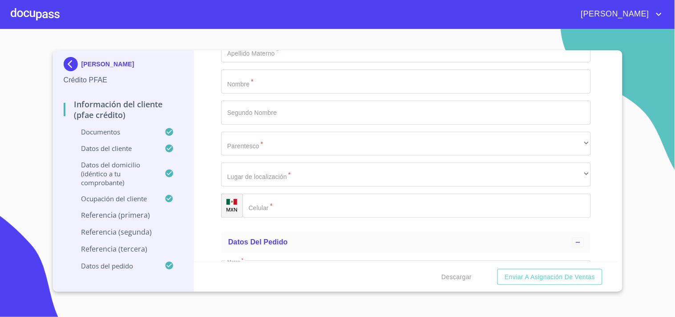
type input "[PERSON_NAME]"
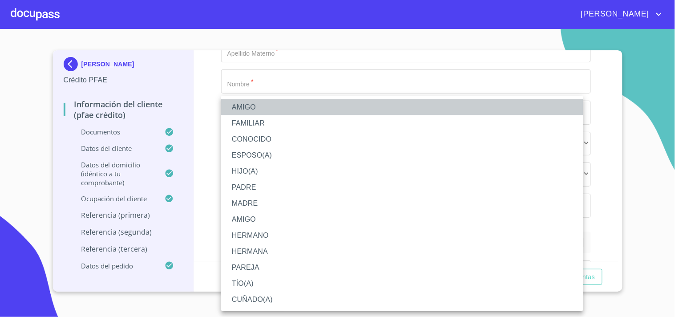
click at [254, 107] on li "AMIGO" at bounding box center [402, 107] width 362 height 16
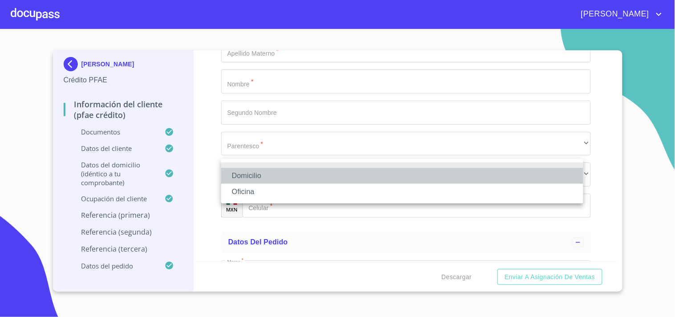
click at [254, 174] on li "Domicilio" at bounding box center [402, 176] width 362 height 16
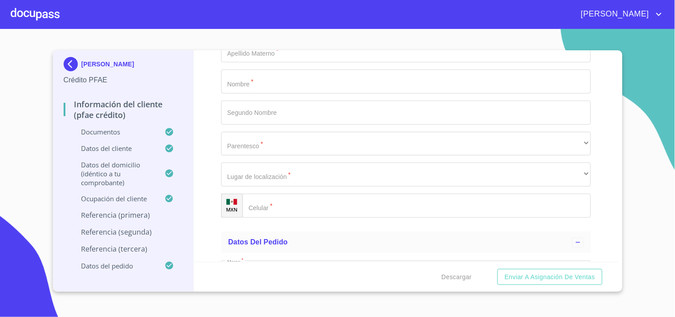
paste input "[PHONE_NUMBER]‬"
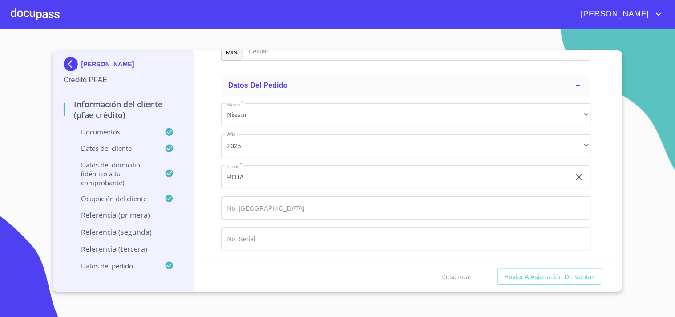
scroll to position [4958, 0]
type input "[PHONE_NUMBER]‬"
type input "[PERSON_NAME]"
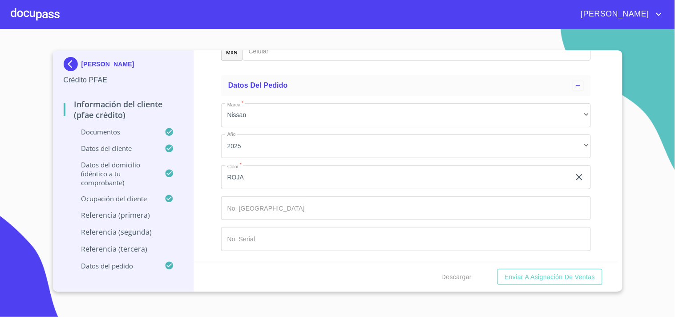
type input "[PERSON_NAME]"
type input "OSCAR"
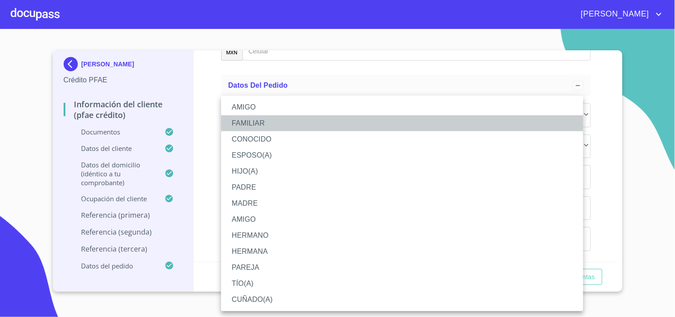
click at [263, 122] on li "FAMILIAR" at bounding box center [402, 123] width 362 height 16
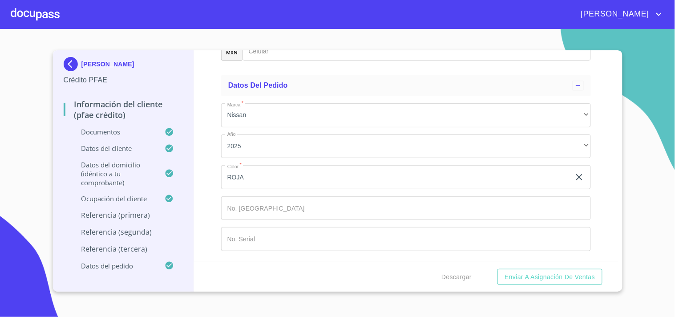
scroll to position [5067, 0]
click at [274, 29] on div "​" at bounding box center [406, 17] width 370 height 24
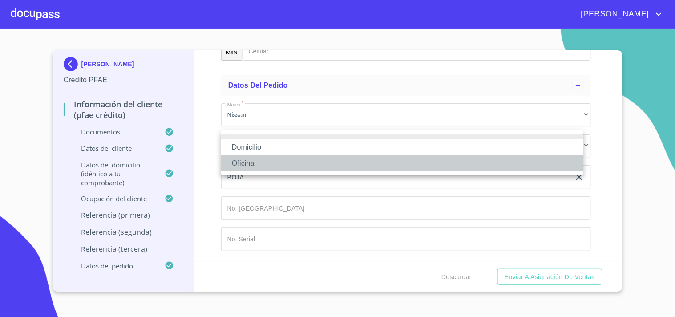
click at [246, 161] on li "Oficina" at bounding box center [402, 163] width 362 height 16
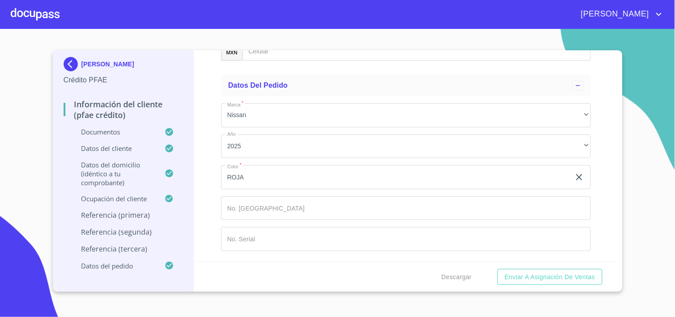
paste input "[PHONE_NUMBER]‬"
click at [278, 60] on input "[PHONE_NUMBER]‬" at bounding box center [416, 48] width 348 height 24
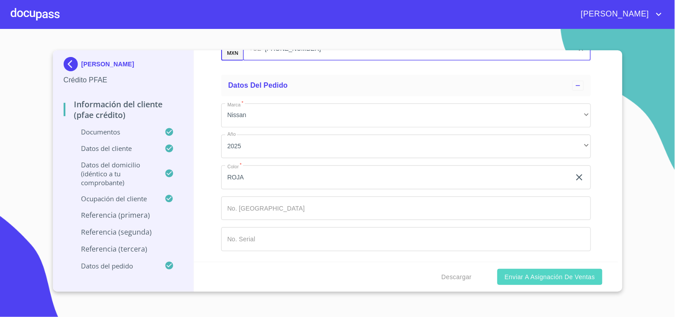
type input "[PHONE_NUMBER]‬"
click at [528, 274] on span "Enviar a Asignación de Ventas" at bounding box center [549, 276] width 90 height 11
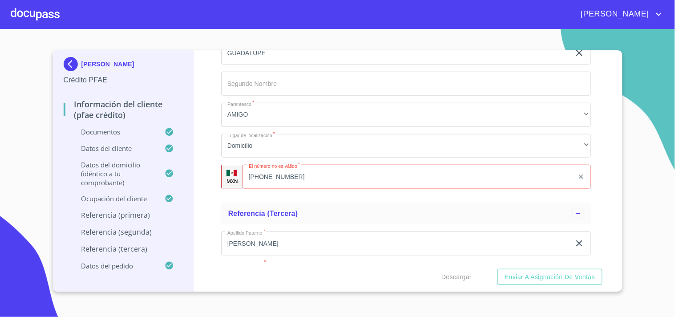
scroll to position [4567, 0]
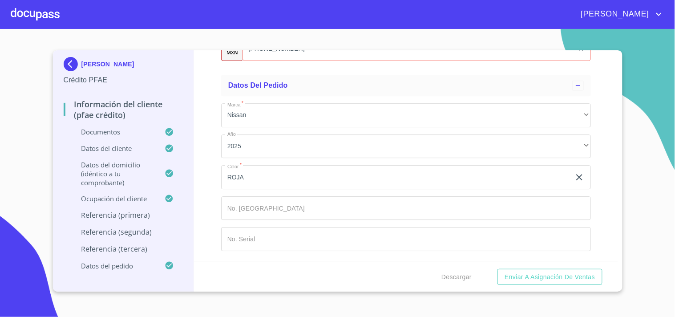
scroll to position [5091, 0]
type input "[PHONE_NUMBER]‬"
click at [278, 60] on input "[PHONE_NUMBER]‬" at bounding box center [419, 48] width 310 height 24
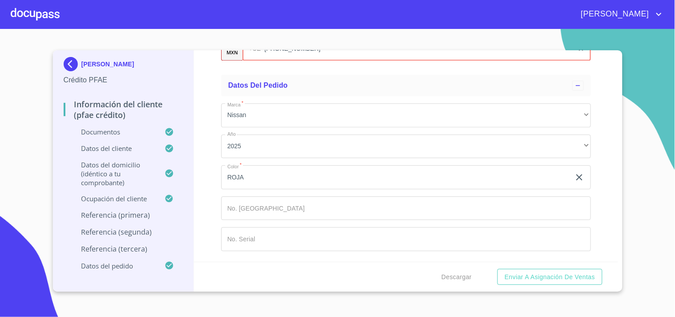
type input "[PHONE_NUMBER]‬"
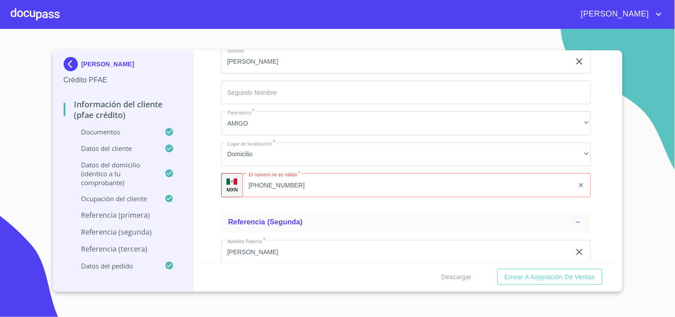
scroll to position [4302, 0]
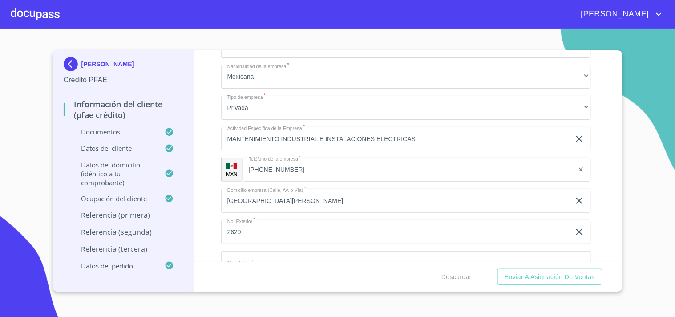
scroll to position [3706, 0]
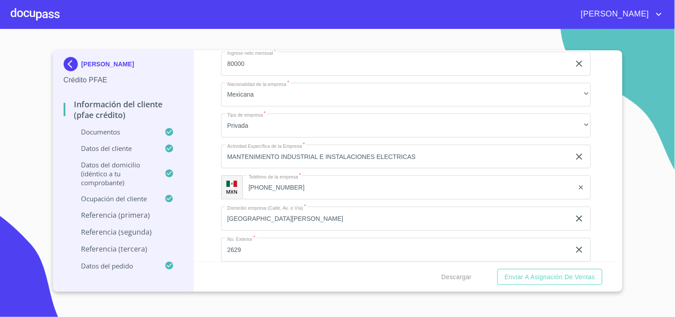
click at [116, 196] on p "Ocupación del Cliente" at bounding box center [114, 198] width 101 height 9
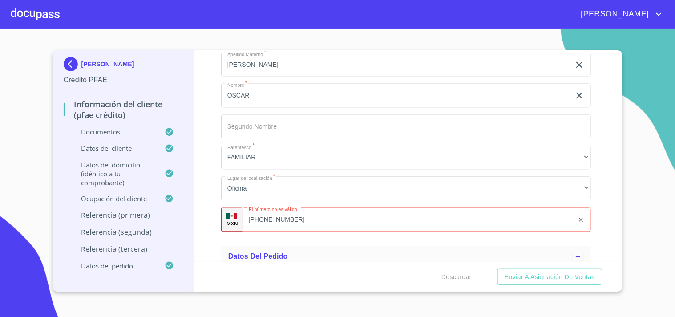
scroll to position [4773, 0]
type input "[PHONE_NUMBER]‬"
click at [206, 159] on div "Información del cliente (PFAE crédito) Documentos Documento de identificación. …" at bounding box center [406, 155] width 424 height 211
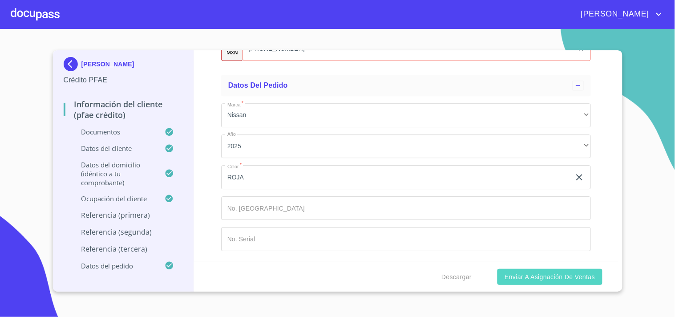
scroll to position [5141, 0]
click at [548, 276] on span "Enviar a Asignación de Ventas" at bounding box center [549, 276] width 90 height 11
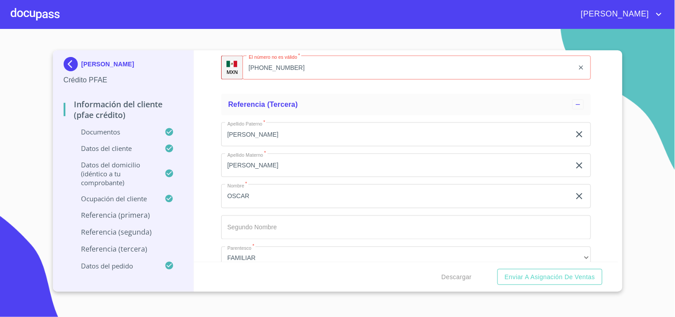
type input "[PHONE_NUMBER]‬"
click at [460, 276] on span "Descargar" at bounding box center [456, 276] width 30 height 11
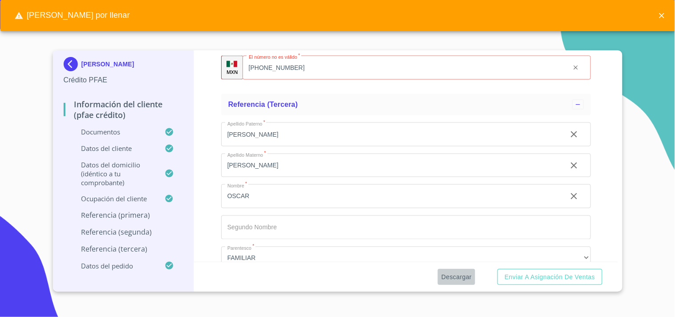
click at [458, 276] on span "Descargar" at bounding box center [456, 276] width 30 height 11
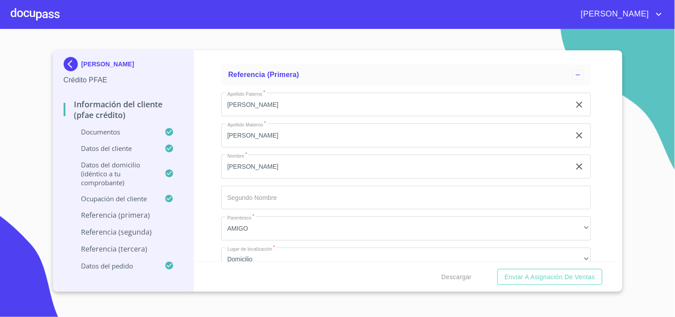
scroll to position [4196, 0]
click at [304, 19] on input "[PHONE_NUMBER]" at bounding box center [407, 7] width 331 height 24
click at [304, 19] on input "[PHONE_NUMBER]" at bounding box center [419, 7] width 309 height 24
type input "3"
type input "33"
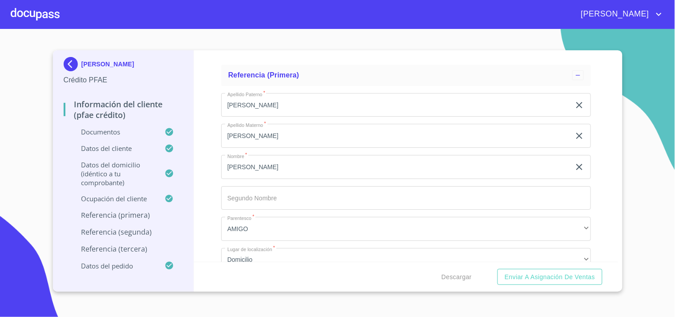
type input "[PHONE_NUMBER]‬"
type input "3"
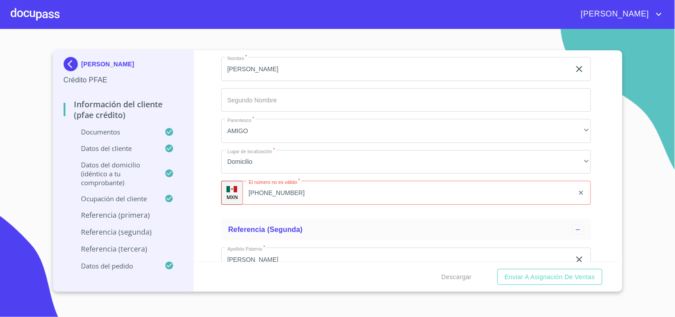
scroll to position [4298, 0]
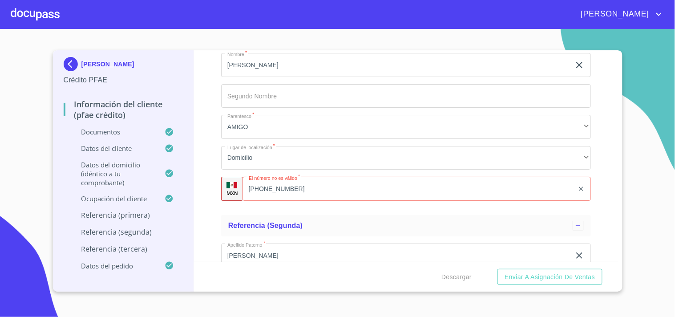
type input "[PHONE_NUMBER]"
click at [201, 129] on div "Información del cliente (PFAE crédito) Documentos Documento de identificación. …" at bounding box center [406, 155] width 424 height 211
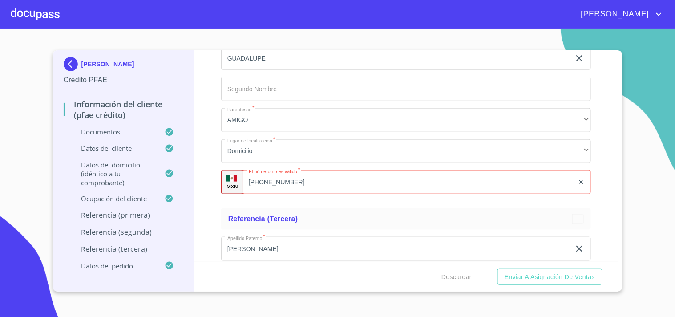
scroll to position [4558, 0]
click at [203, 172] on div "Información del cliente (PFAE crédito) Documentos Documento de identificación. …" at bounding box center [406, 155] width 424 height 211
drag, startPoint x: 304, startPoint y: 175, endPoint x: 264, endPoint y: 175, distance: 39.6
paste input "[PHONE_NUMBER]‬"
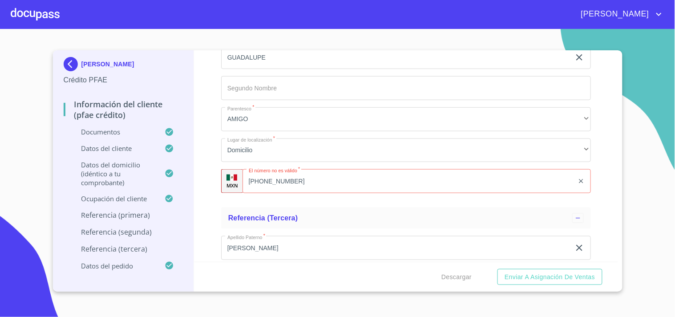
click at [210, 159] on div "Información del cliente (PFAE crédito) Documentos Documento de identificación. …" at bounding box center [406, 155] width 424 height 211
type input "3"
type input "[PHONE_NUMBER]"
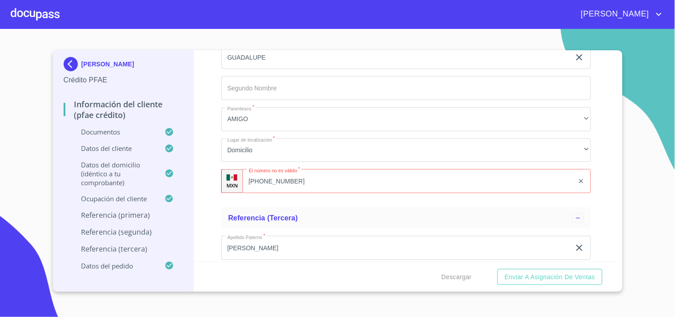
click at [206, 166] on div "Información del cliente (PFAE crédito) Documentos Documento de identificación. …" at bounding box center [406, 155] width 424 height 211
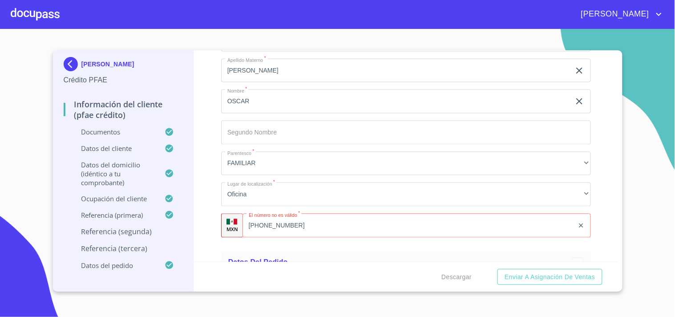
scroll to position [4774, 0]
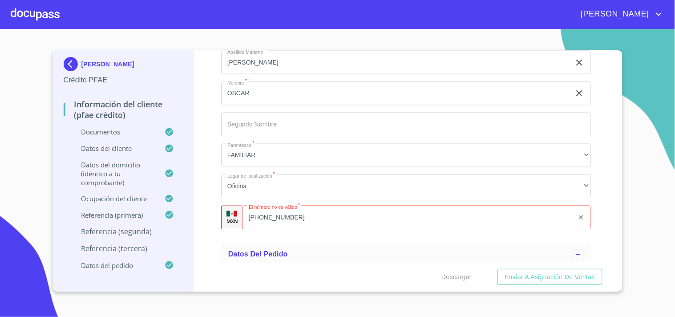
type input "3"
type input "[PHONE_NUMBER]"
click at [207, 213] on div "Información del cliente (PFAE crédito) Documentos Documento de identificación. …" at bounding box center [406, 155] width 424 height 211
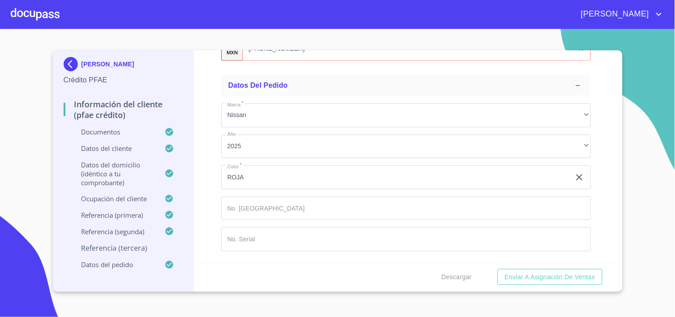
scroll to position [5043, 0]
click at [288, 60] on input "[PHONE_NUMBER]‬" at bounding box center [419, 48] width 310 height 24
type input "3"
type input "[PHONE_NUMBER]"
click at [209, 222] on div "Información del cliente (PFAE crédito) Documentos Documento de identificación. …" at bounding box center [406, 155] width 424 height 211
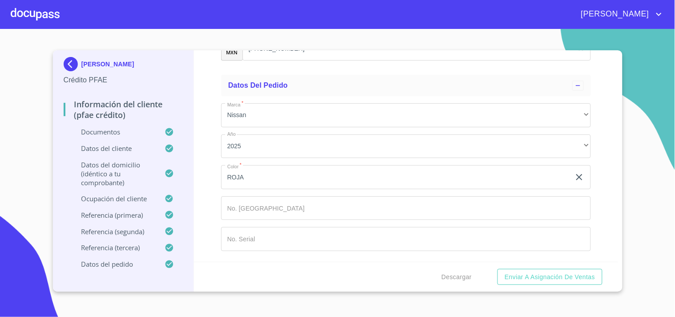
click at [209, 222] on div "Información del cliente (PFAE crédito) Documentos Documento de identificación. …" at bounding box center [406, 155] width 424 height 211
click at [515, 277] on span "Enviar a Asignación de Ventas" at bounding box center [549, 276] width 90 height 11
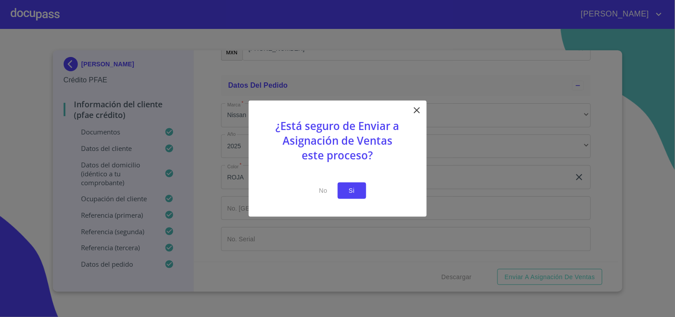
click at [351, 187] on span "Si" at bounding box center [352, 190] width 14 height 11
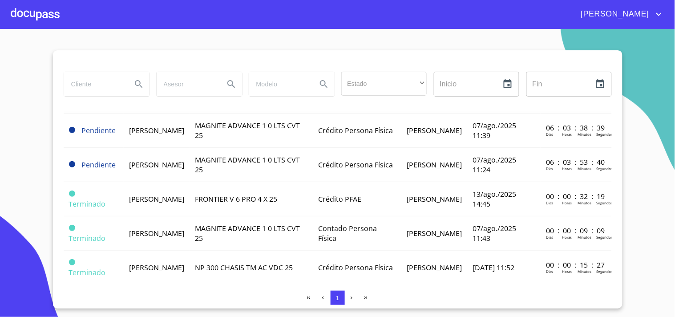
scroll to position [107, 0]
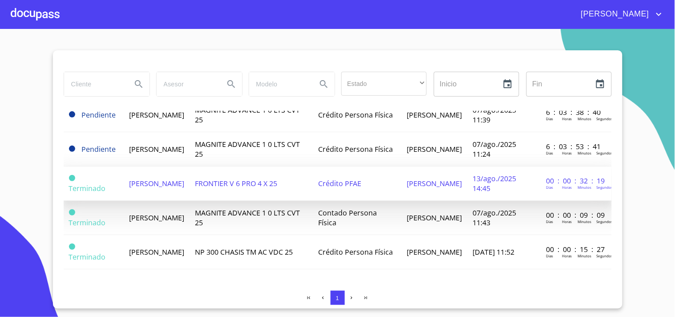
click at [264, 167] on td "FRONTIER V 6 PRO 4 X 25" at bounding box center [251, 183] width 124 height 34
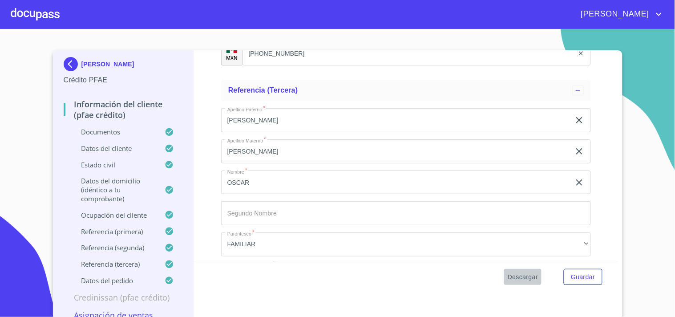
click at [508, 274] on span "Descargar" at bounding box center [523, 276] width 30 height 11
